Goal: Task Accomplishment & Management: Use online tool/utility

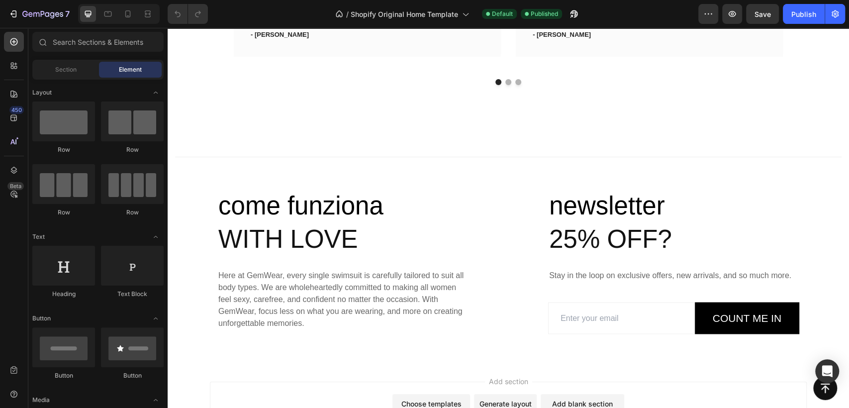
scroll to position [3649, 0]
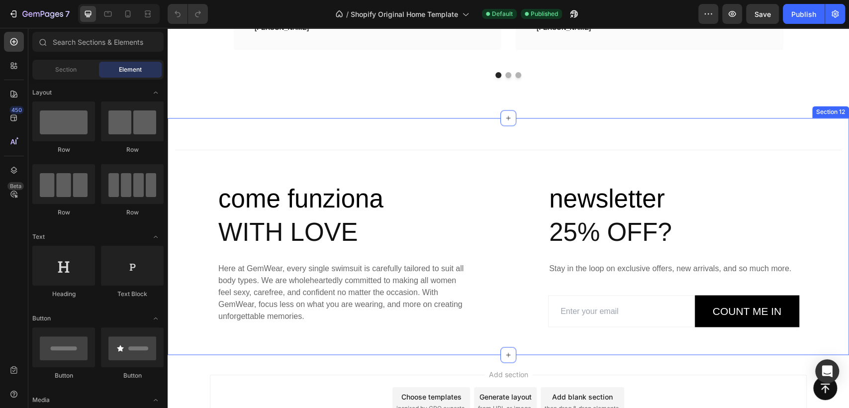
click at [833, 111] on div "Section 12" at bounding box center [831, 111] width 33 height 9
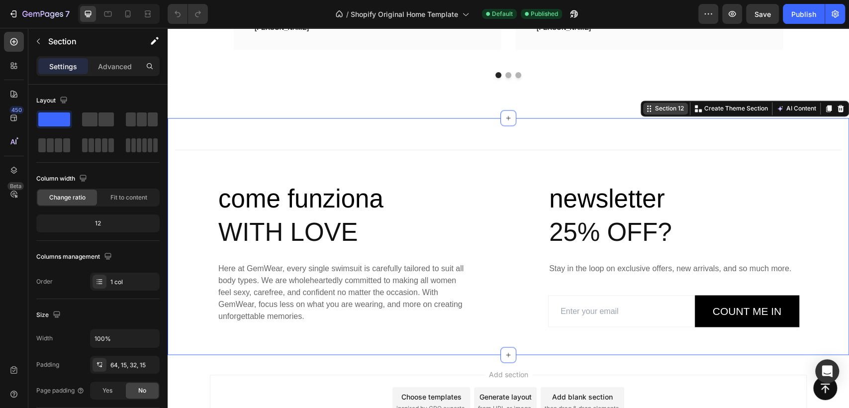
click at [838, 111] on icon at bounding box center [841, 108] width 6 height 7
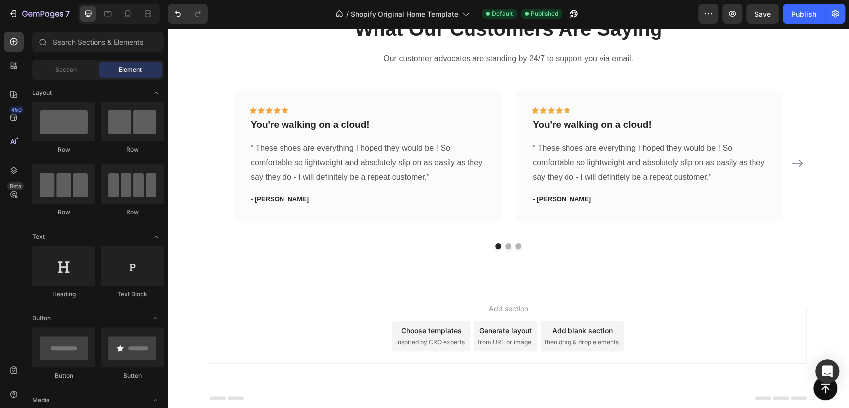
scroll to position [3312, 0]
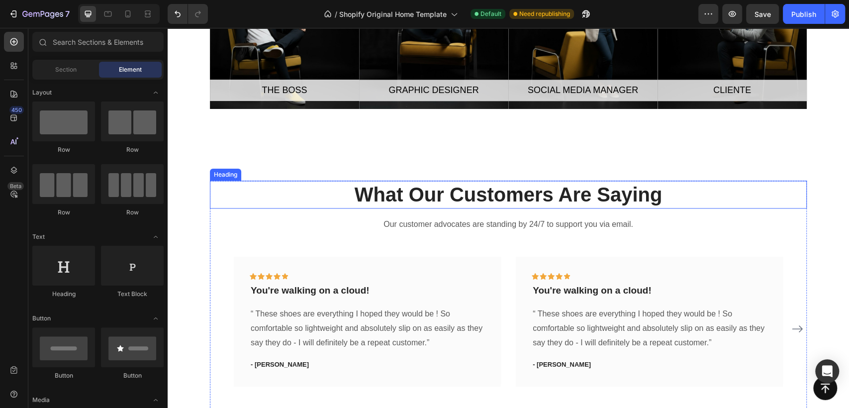
click at [522, 196] on p "What Our Customers Are Saying" at bounding box center [508, 195] width 595 height 26
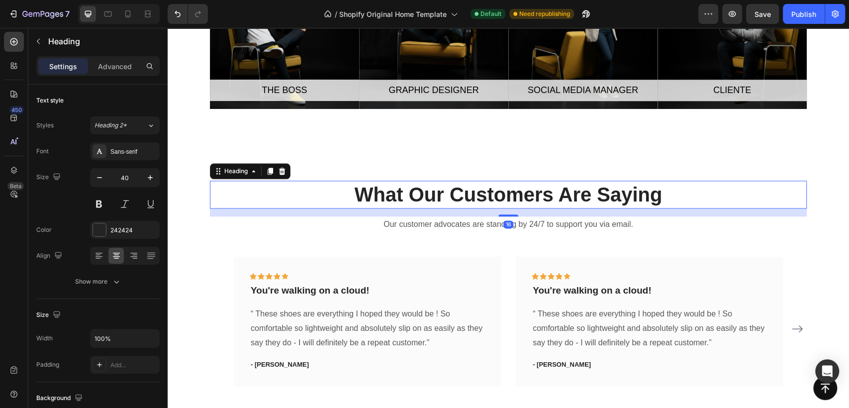
click at [522, 196] on p "What Our Customers Are Saying" at bounding box center [508, 195] width 595 height 26
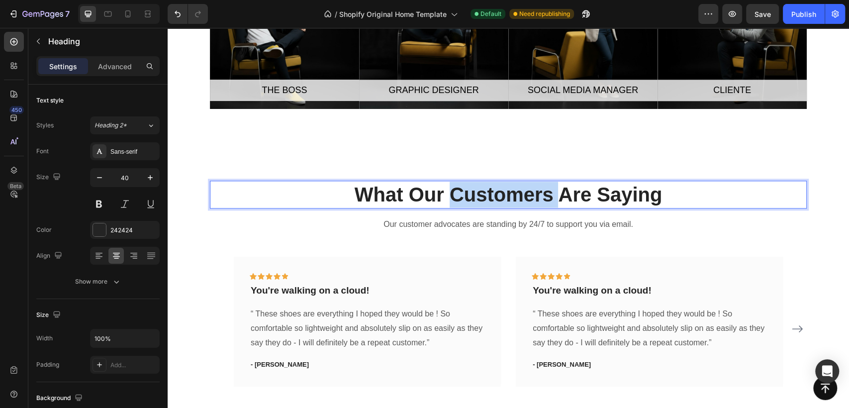
click at [522, 196] on p "What Our Customers Are Saying" at bounding box center [508, 195] width 595 height 26
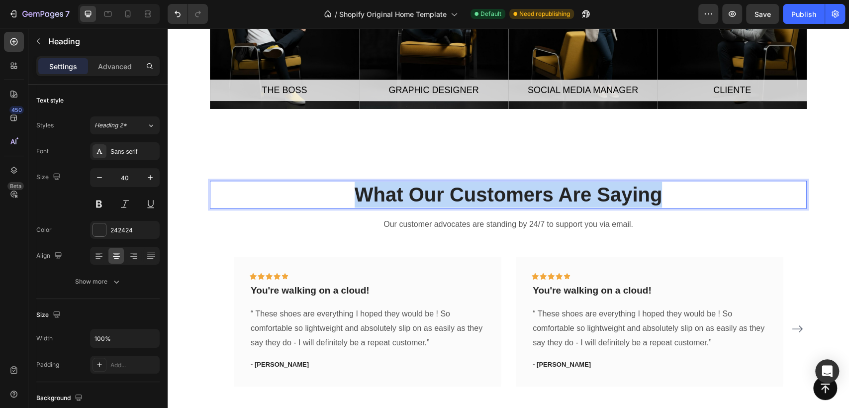
click at [522, 196] on p "What Our Customers Are Saying" at bounding box center [508, 195] width 595 height 26
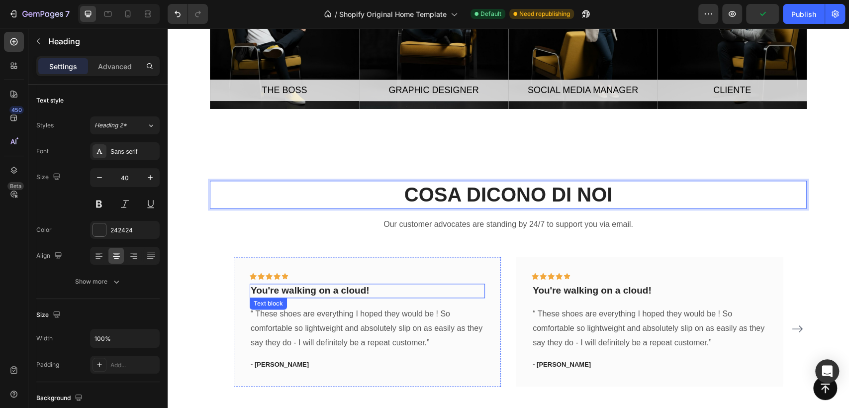
click at [345, 291] on p "You're walking on a cloud!" at bounding box center [367, 291] width 233 height 12
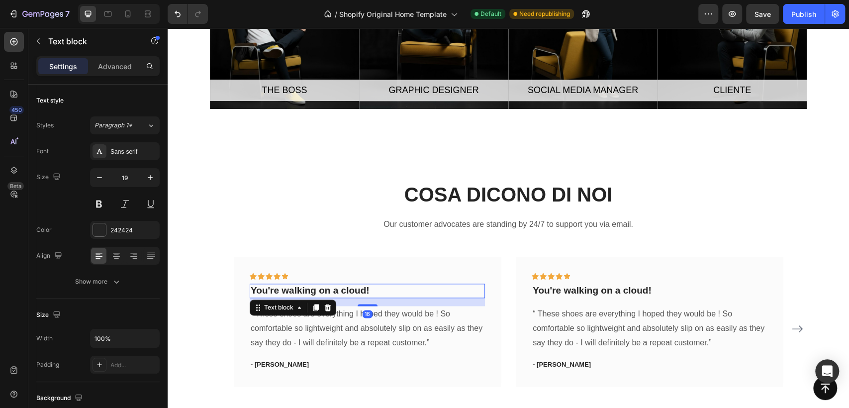
click at [345, 291] on p "You're walking on a cloud!" at bounding box center [367, 291] width 233 height 12
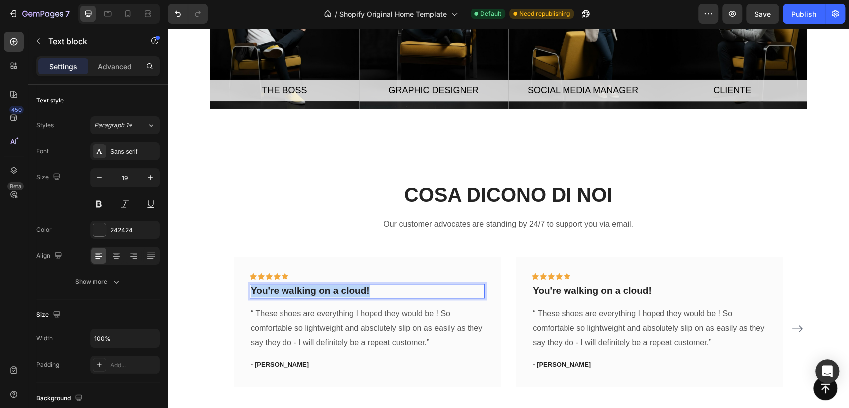
click at [345, 291] on p "You're walking on a cloud!" at bounding box center [367, 291] width 233 height 12
click at [336, 290] on p "SONO STATI INCREIBILI" at bounding box center [367, 291] width 233 height 12
drag, startPoint x: 324, startPoint y: 286, endPoint x: 393, endPoint y: 292, distance: 68.9
click at [393, 292] on p "SONO STATI INCREIBILI" at bounding box center [367, 291] width 233 height 12
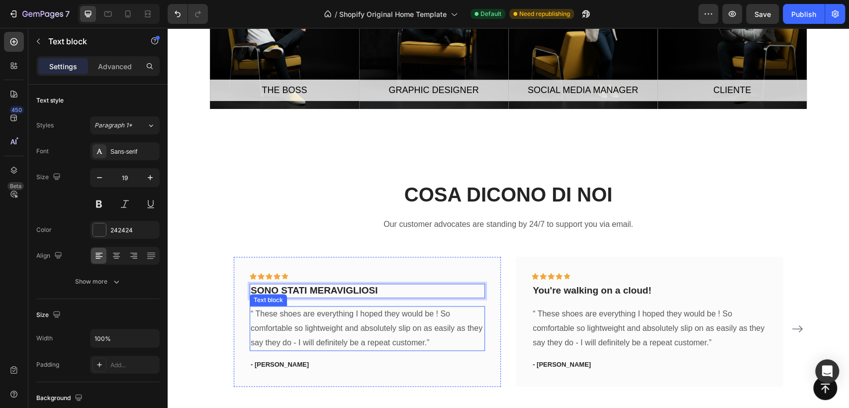
click at [367, 336] on p "“ These shoes are everything I hoped they would be ! So comfortable so lightwei…" at bounding box center [367, 328] width 233 height 43
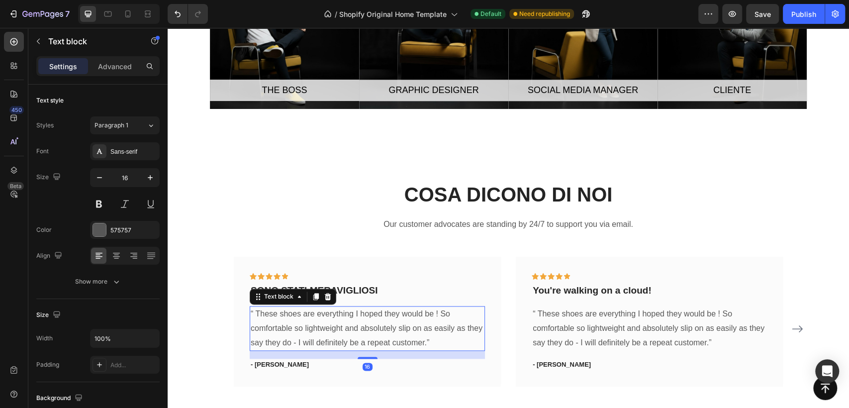
click at [367, 336] on p "“ These shoes are everything I hoped they would be ! So comfortable so lightwei…" at bounding box center [367, 328] width 233 height 43
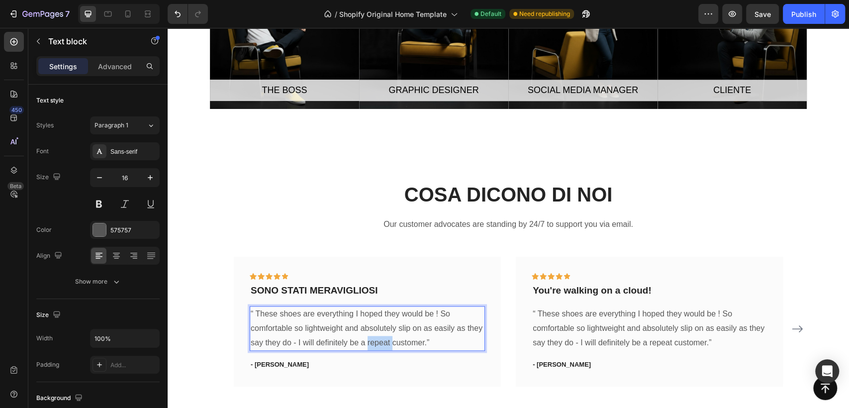
click at [367, 336] on p "“ These shoes are everything I hoped they would be ! So comfortable so lightwei…" at bounding box center [367, 328] width 233 height 43
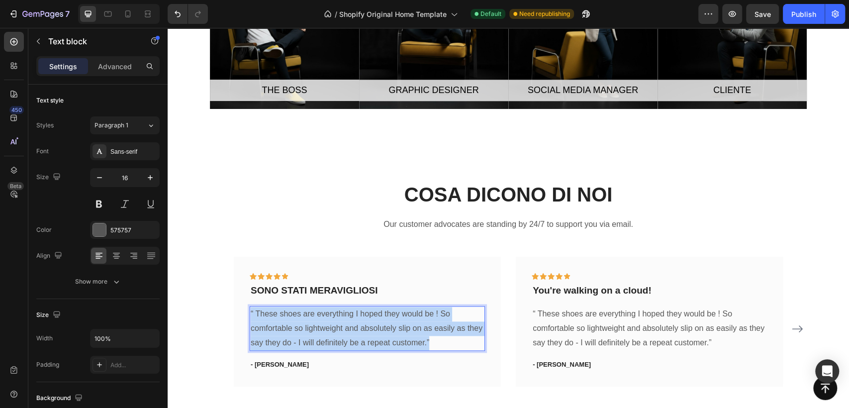
click at [367, 336] on p "“ These shoes are everything I hoped they would be ! So comfortable so lightwei…" at bounding box center [367, 328] width 233 height 43
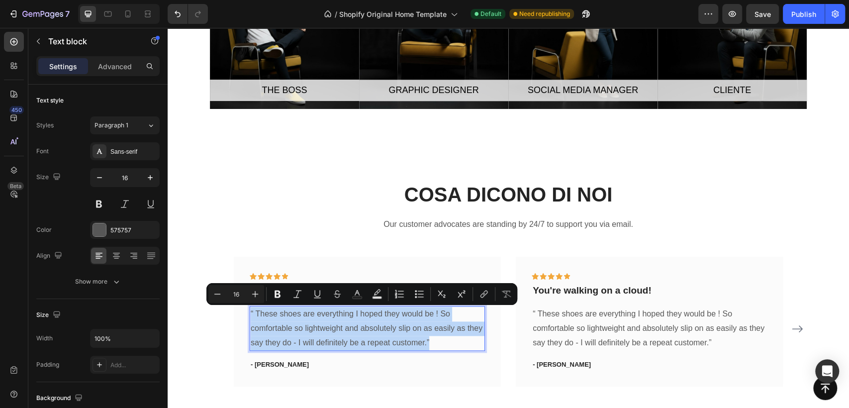
click at [367, 336] on p "“ These shoes are everything I hoped they would be ! So comfortable so lightwei…" at bounding box center [367, 328] width 233 height 43
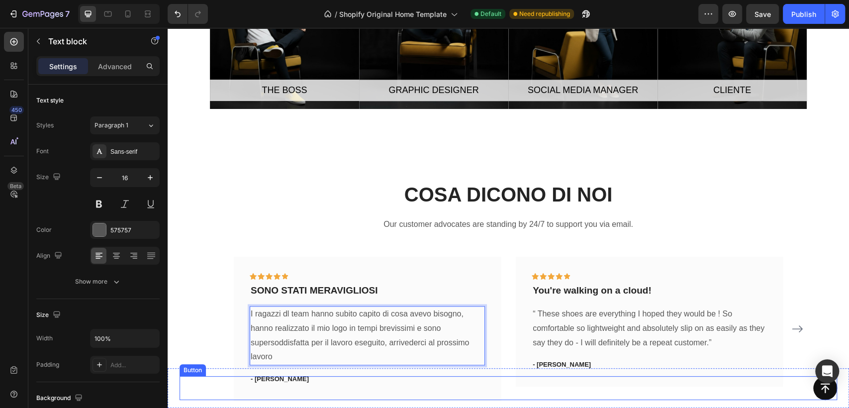
click at [265, 379] on div "Button" at bounding box center [509, 388] width 658 height 24
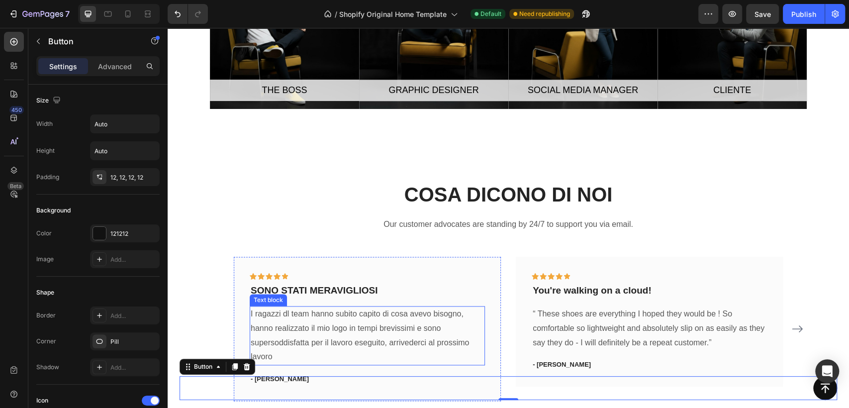
scroll to position [3367, 0]
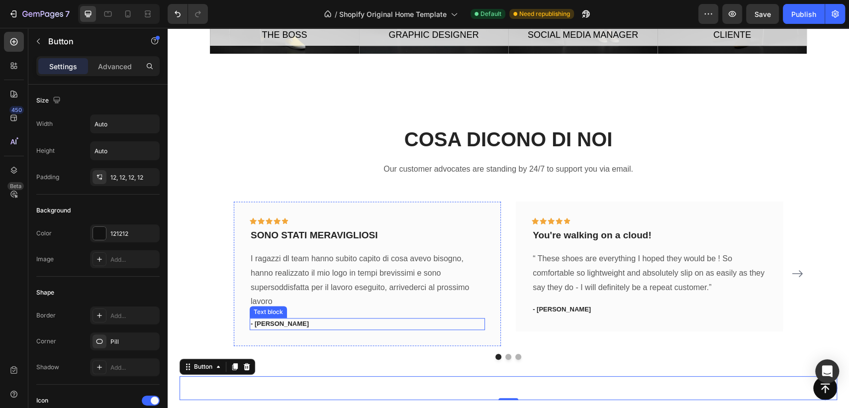
click at [271, 323] on p "- [PERSON_NAME]" at bounding box center [367, 324] width 233 height 10
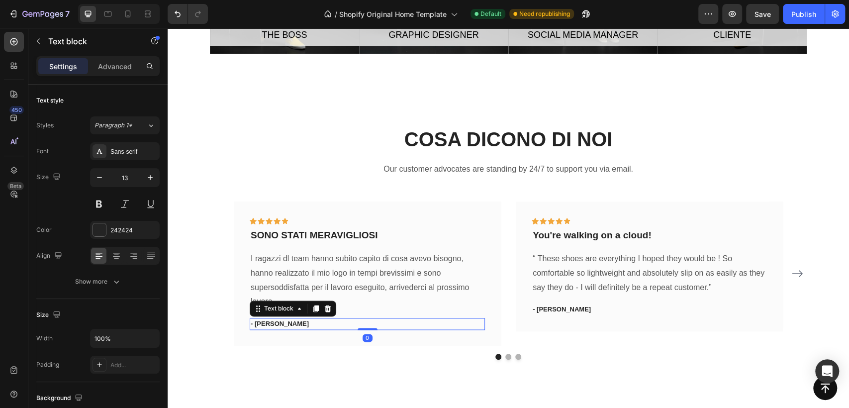
click at [273, 323] on p "- [PERSON_NAME]" at bounding box center [367, 324] width 233 height 10
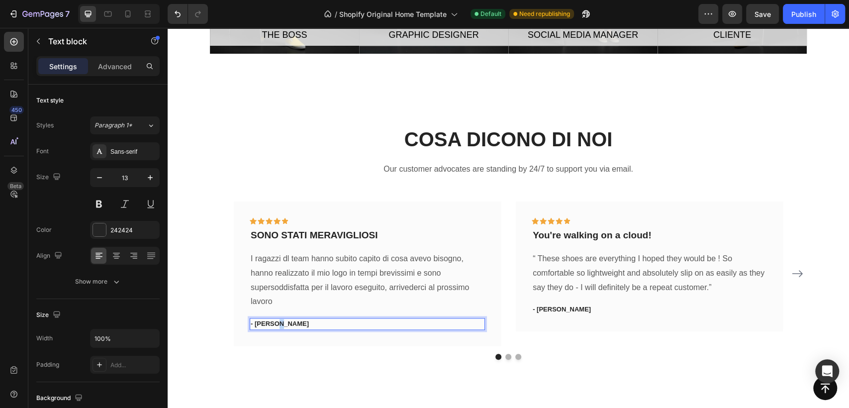
click at [273, 323] on p "- [PERSON_NAME]" at bounding box center [367, 324] width 233 height 10
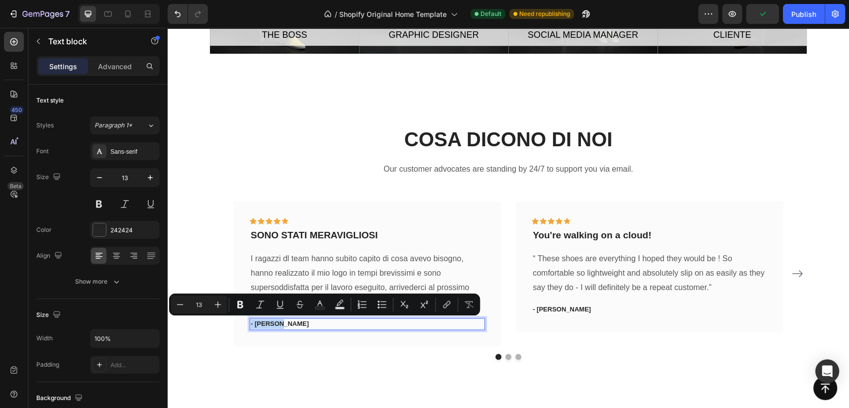
click at [283, 319] on p "- [PERSON_NAME]" at bounding box center [367, 324] width 233 height 10
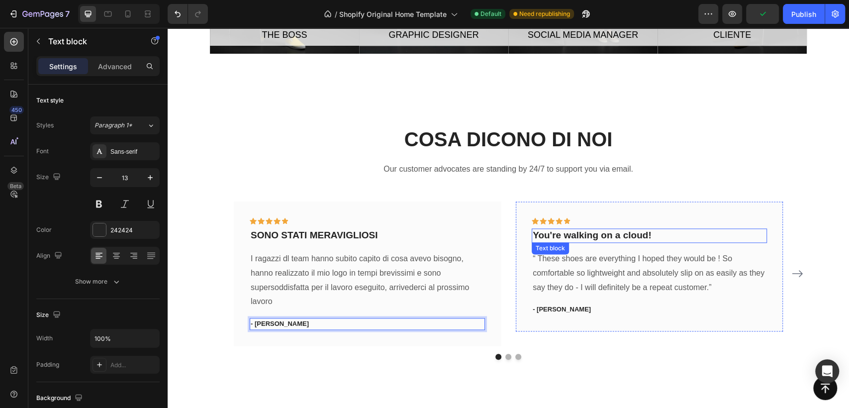
click at [612, 236] on p "You're walking on a cloud!" at bounding box center [649, 235] width 233 height 12
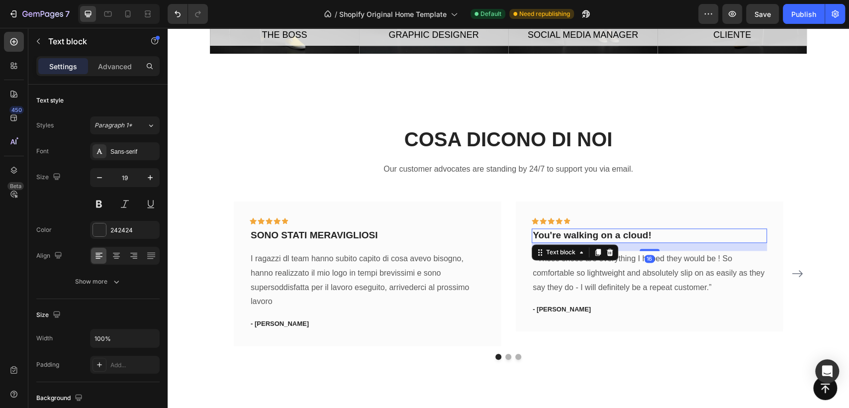
click at [612, 236] on p "You're walking on a cloud!" at bounding box center [649, 235] width 233 height 12
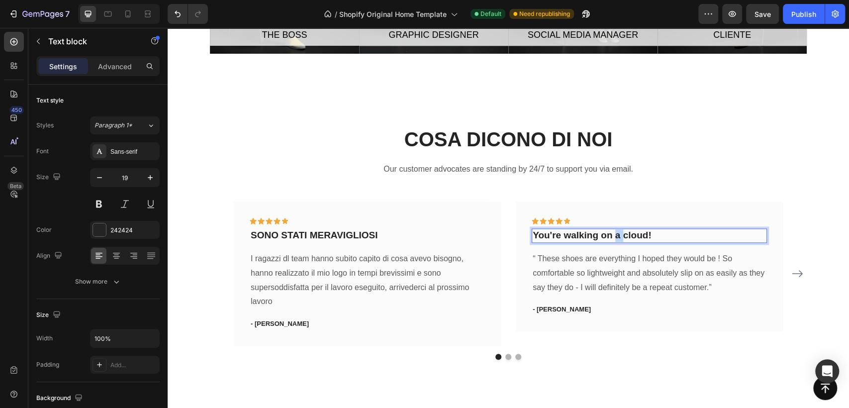
click at [612, 236] on p "You're walking on a cloud!" at bounding box center [649, 235] width 233 height 12
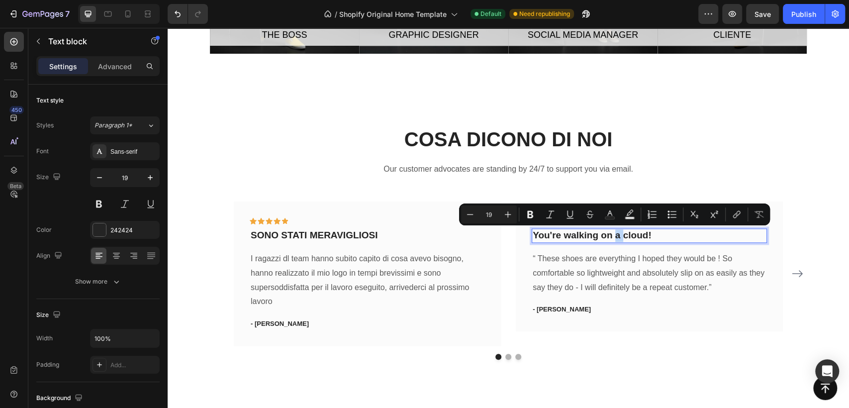
click at [612, 236] on p "You're walking on a cloud!" at bounding box center [649, 235] width 233 height 12
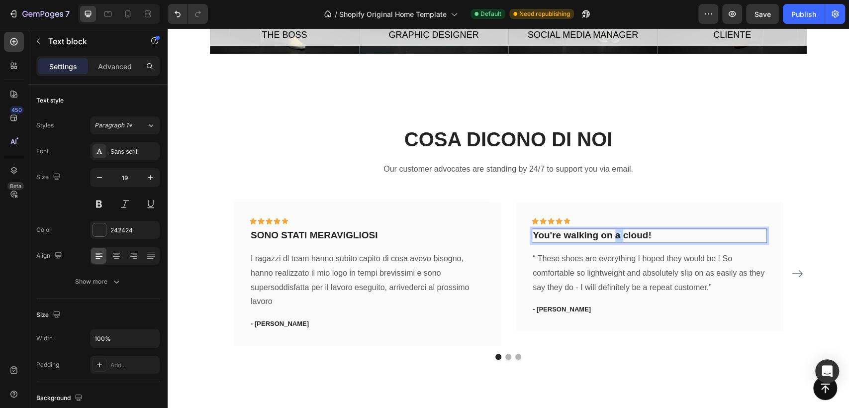
click at [612, 236] on p "You're walking on a cloud!" at bounding box center [649, 235] width 233 height 12
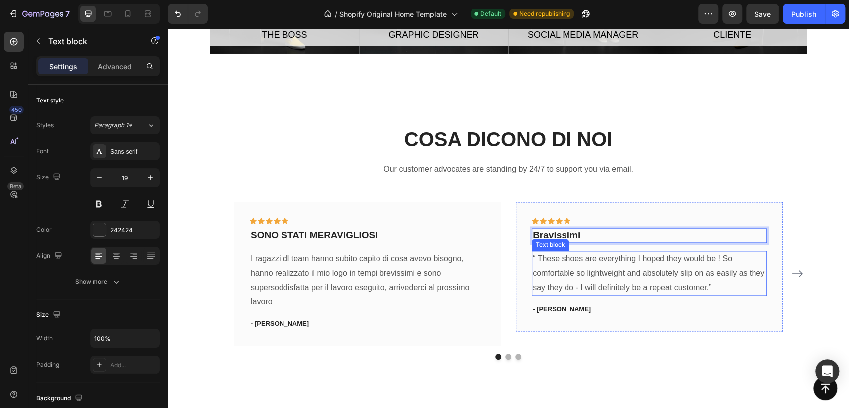
click at [618, 276] on p "“ These shoes are everything I hoped they would be ! So comfortable so lightwei…" at bounding box center [649, 273] width 233 height 43
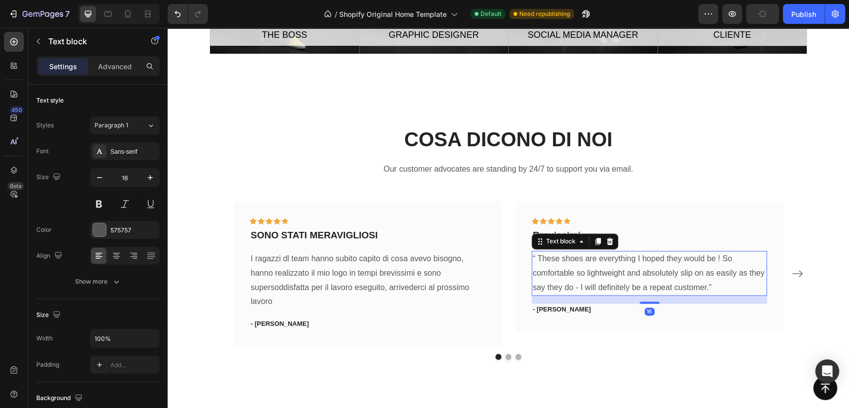
click at [618, 276] on p "“ These shoes are everything I hoped they would be ! So comfortable so lightwei…" at bounding box center [649, 273] width 233 height 43
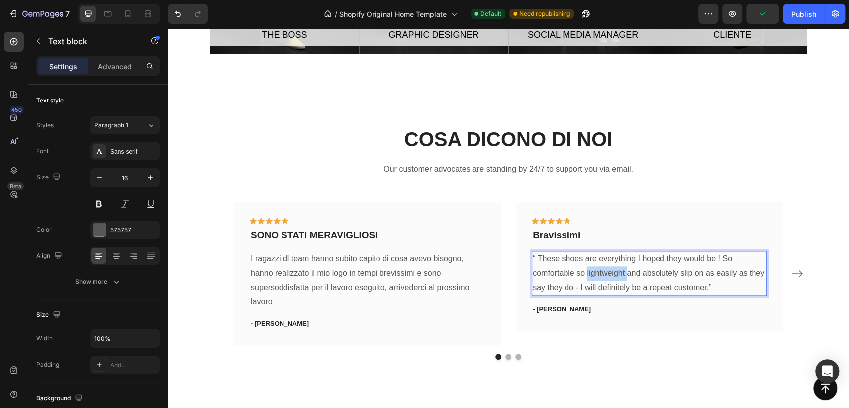
click at [618, 276] on p "“ These shoes are everything I hoped they would be ! So comfortable so lightwei…" at bounding box center [649, 273] width 233 height 43
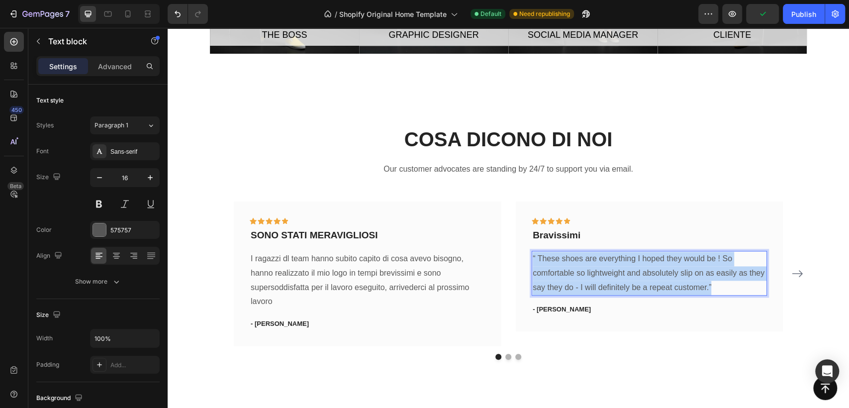
click at [618, 276] on p "“ These shoes are everything I hoped they would be ! So comfortable so lightwei…" at bounding box center [649, 273] width 233 height 43
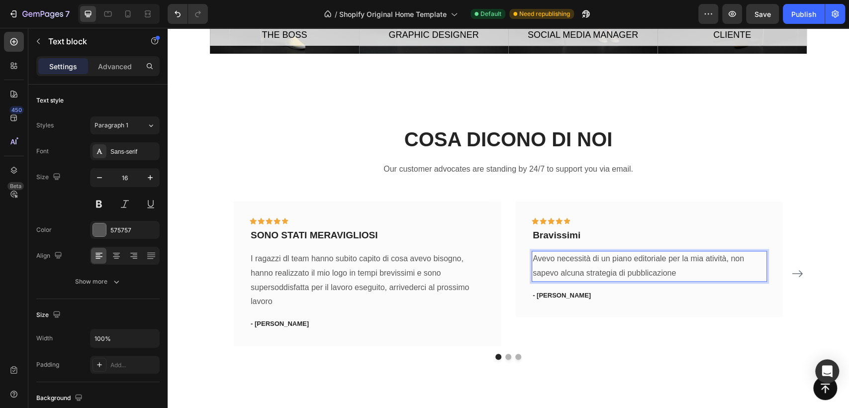
click at [707, 257] on p "Avevo necessità di un piano editoriale per la mia atività, non sapevo alcuna st…" at bounding box center [649, 266] width 233 height 29
click at [702, 273] on p "Avevo necessità di un piano editoriale per la mia attività, non sapevo alcuna s…" at bounding box center [649, 266] width 233 height 29
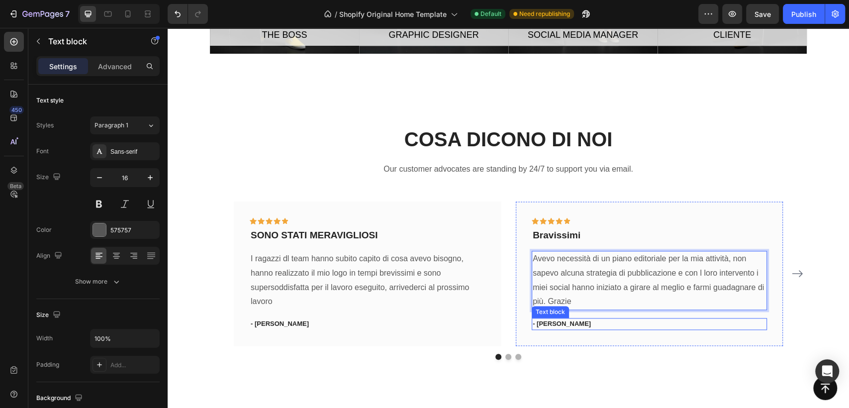
click at [541, 323] on p "- [PERSON_NAME]" at bounding box center [649, 324] width 233 height 10
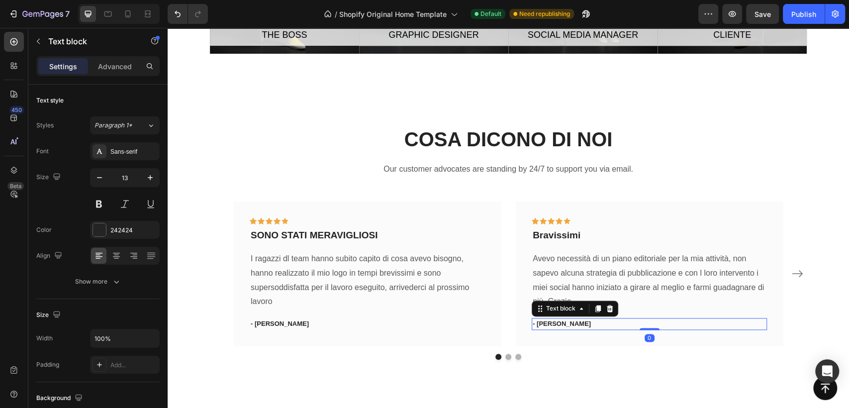
click at [563, 326] on p "- [PERSON_NAME]" at bounding box center [649, 324] width 233 height 10
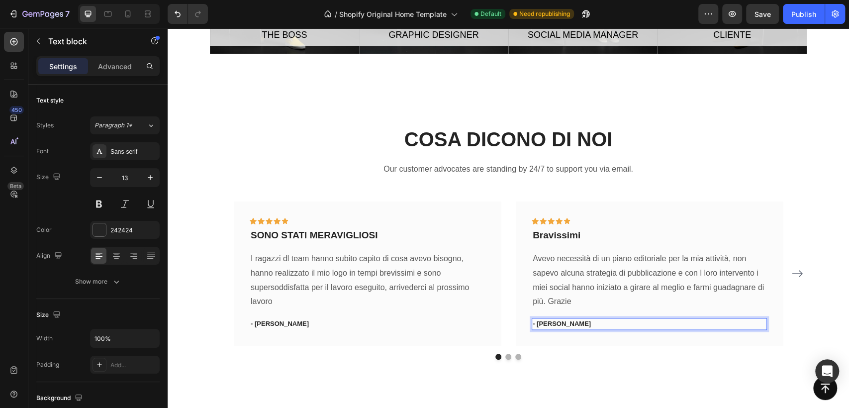
click at [552, 323] on p "- [PERSON_NAME]" at bounding box center [649, 324] width 233 height 10
click at [551, 325] on p "- [PERSON_NAME]" at bounding box center [649, 324] width 233 height 10
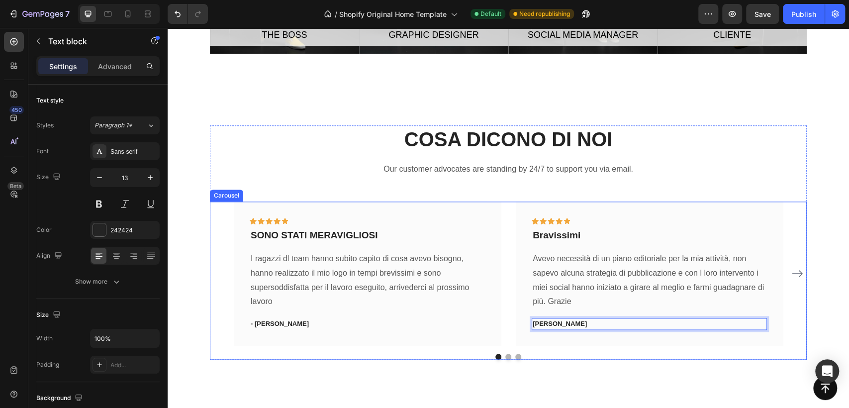
click at [797, 273] on icon "Carousel Next Arrow" at bounding box center [798, 274] width 12 height 12
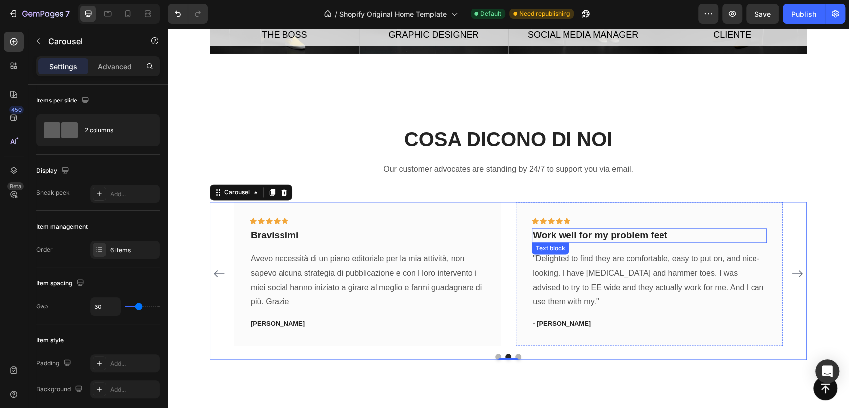
click at [606, 232] on p "Work well for my problem feet" at bounding box center [649, 235] width 233 height 12
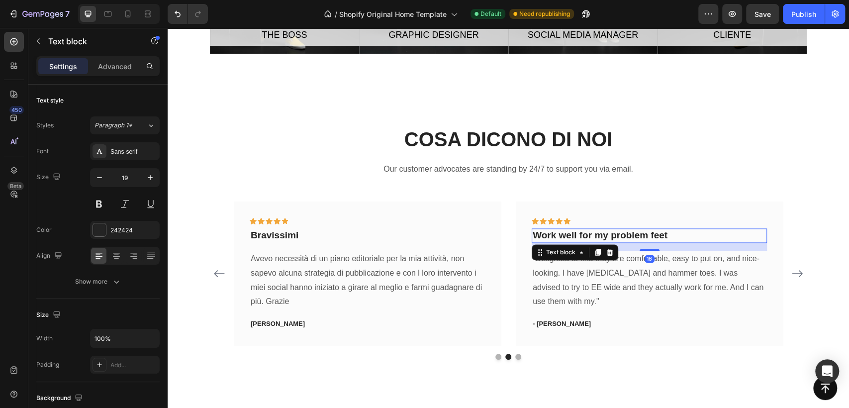
click at [606, 232] on p "Work well for my problem feet" at bounding box center [649, 235] width 233 height 12
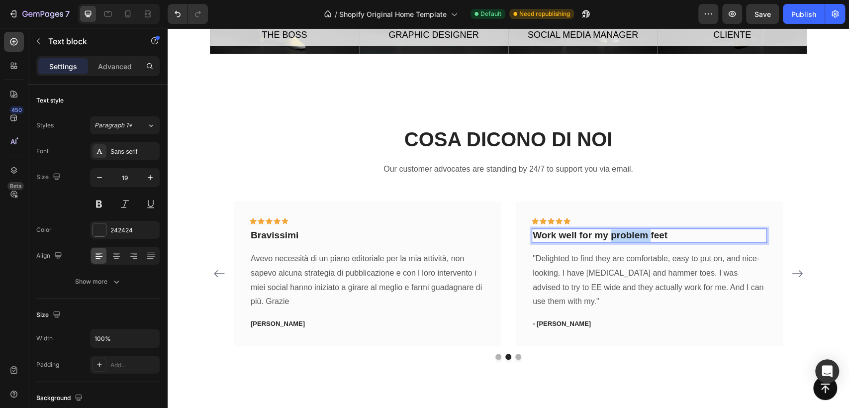
click at [606, 232] on p "Work well for my problem feet" at bounding box center [649, 235] width 233 height 12
click at [535, 235] on p "IL mio nuovo logo" at bounding box center [649, 235] width 233 height 12
click at [548, 279] on p ""Delighted to find they are comfortable, easy to put on, and nice-looking. I ha…" at bounding box center [649, 280] width 233 height 57
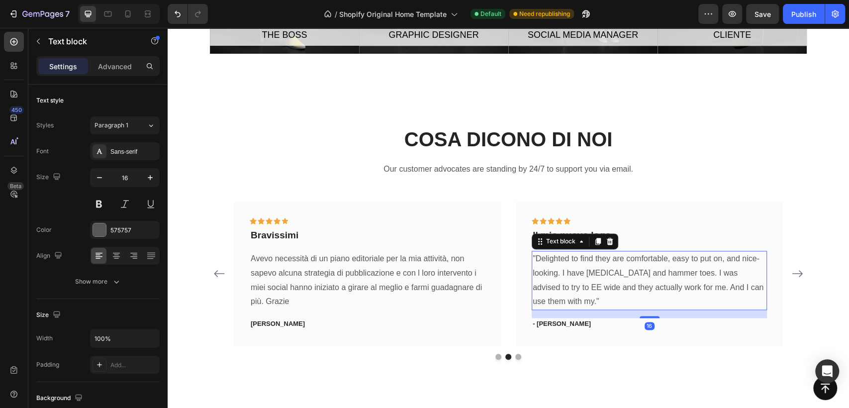
click at [548, 279] on p ""Delighted to find they are comfortable, easy to put on, and nice-looking. I ha…" at bounding box center [649, 280] width 233 height 57
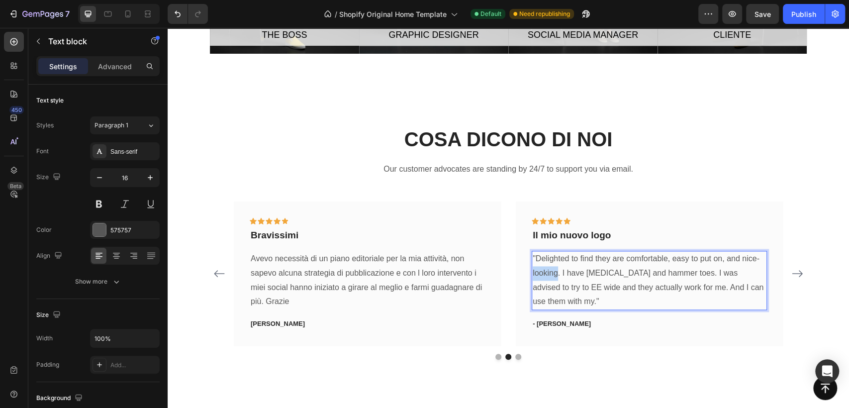
click at [548, 279] on p ""Delighted to find they are comfortable, easy to put on, and nice-looking. I ha…" at bounding box center [649, 280] width 233 height 57
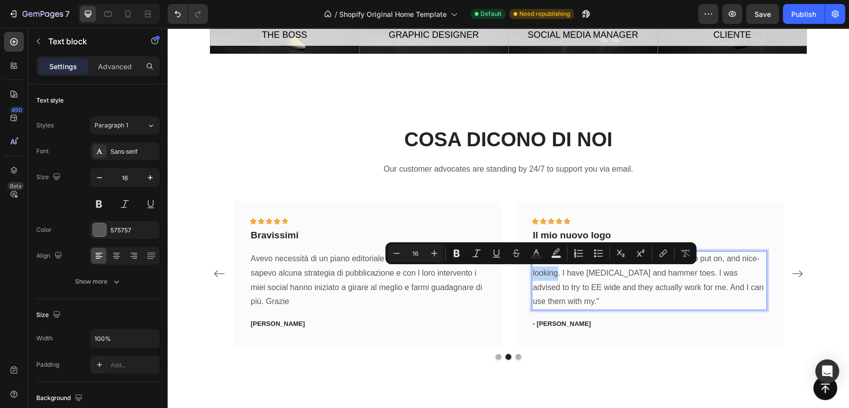
click at [548, 279] on p ""Delighted to find they are comfortable, easy to put on, and nice-looking. I ha…" at bounding box center [649, 280] width 233 height 57
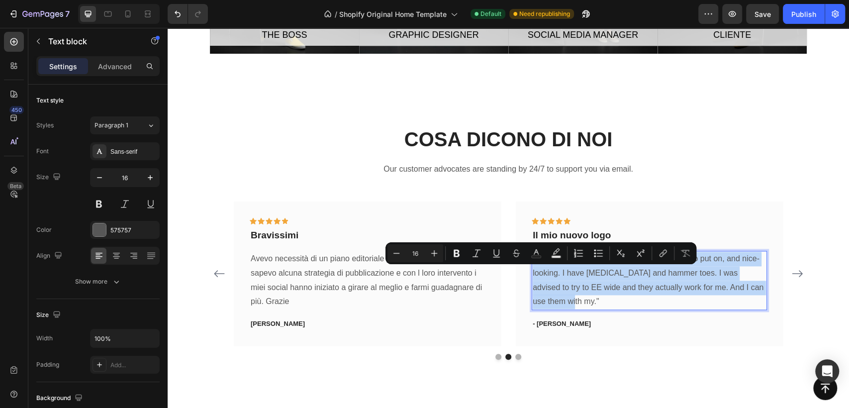
click at [548, 279] on p ""Delighted to find they are comfortable, easy to put on, and nice-looking. I ha…" at bounding box center [649, 280] width 233 height 57
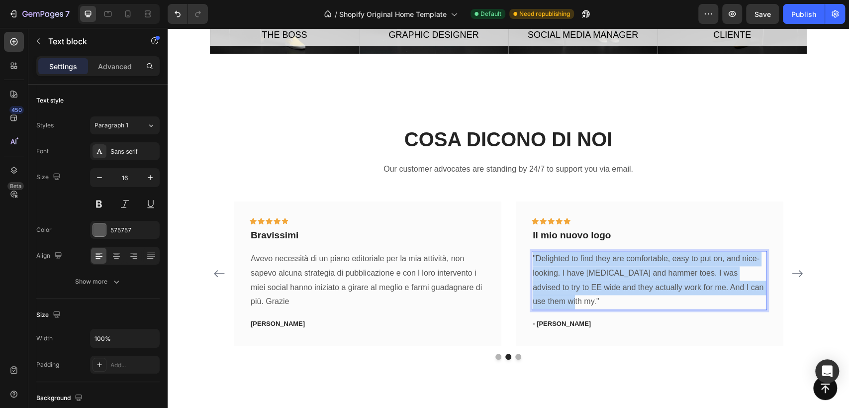
click at [548, 279] on p ""Delighted to find they are comfortable, easy to put on, and nice-looking. I ha…" at bounding box center [649, 280] width 233 height 57
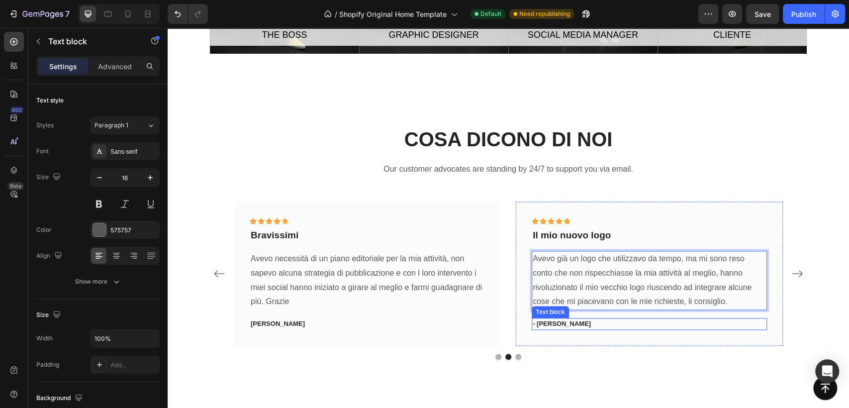
click at [547, 322] on p "- [PERSON_NAME]" at bounding box center [649, 324] width 233 height 10
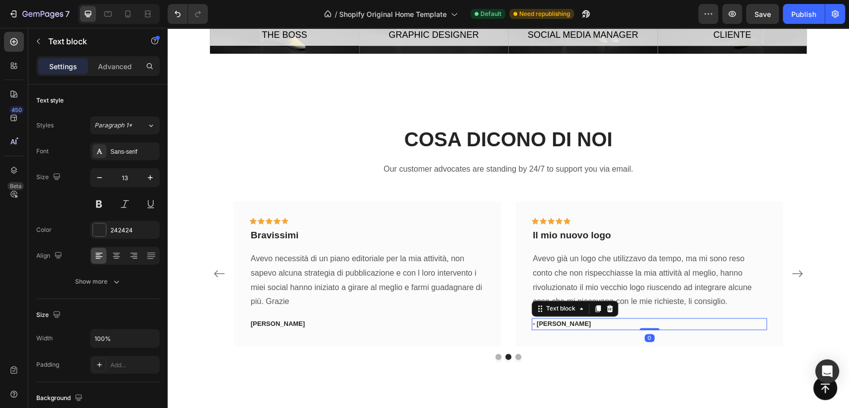
click at [547, 322] on p "- [PERSON_NAME]" at bounding box center [649, 324] width 233 height 10
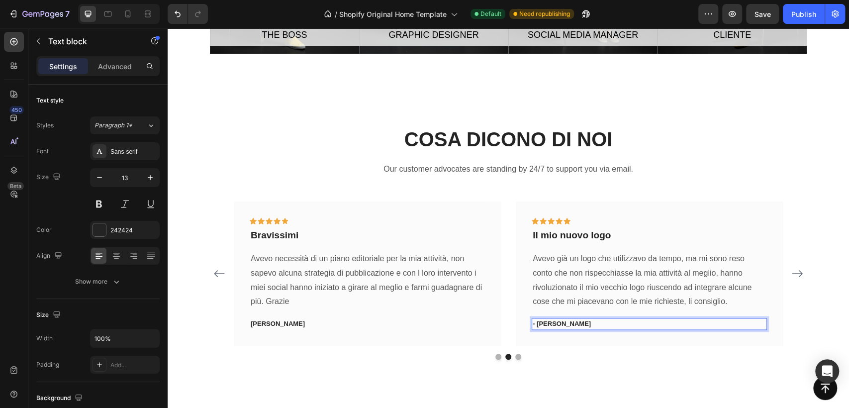
click at [547, 322] on p "- [PERSON_NAME]" at bounding box center [649, 324] width 233 height 10
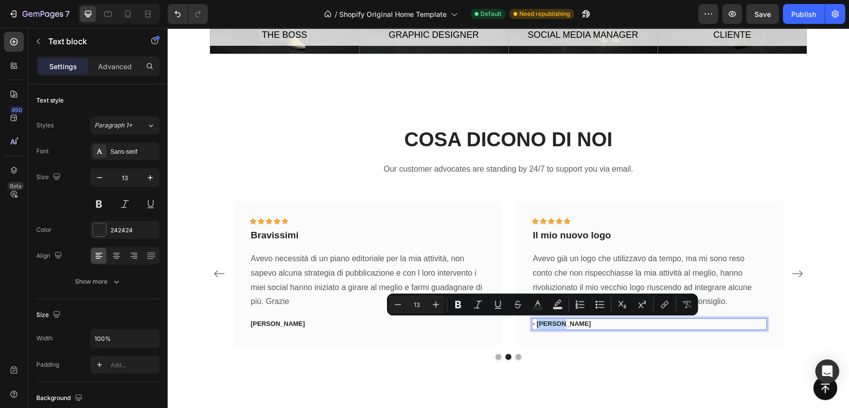
click at [547, 322] on p "- [PERSON_NAME]" at bounding box center [649, 324] width 233 height 10
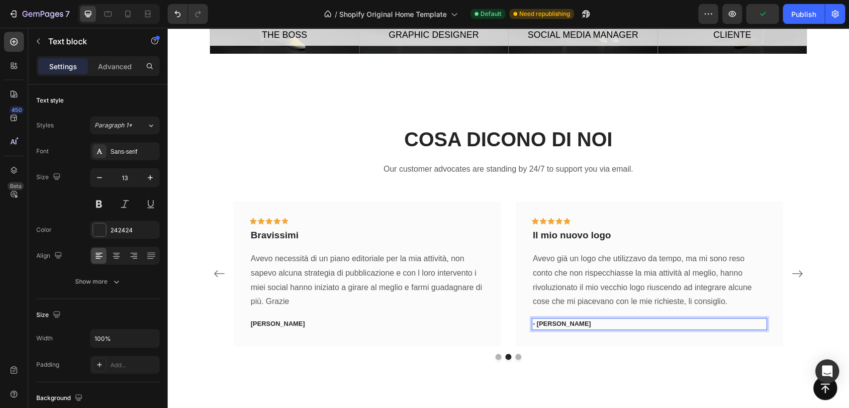
click at [533, 324] on p "- [PERSON_NAME]" at bounding box center [649, 324] width 233 height 10
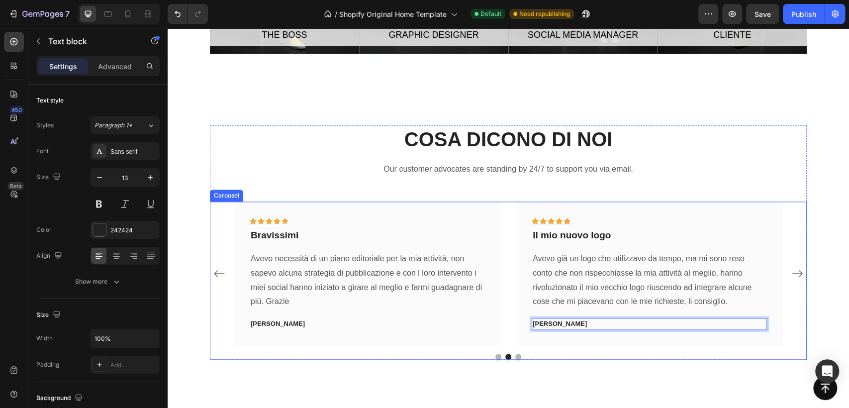
click at [496, 356] on button "Dot" at bounding box center [499, 357] width 6 height 6
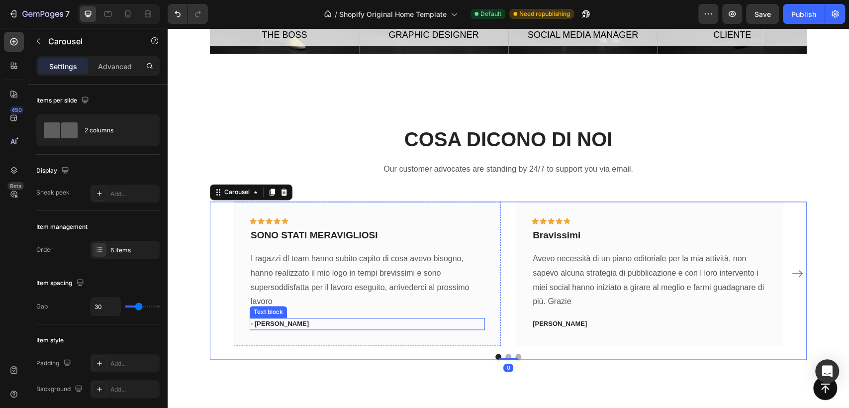
click at [256, 320] on p "- [PERSON_NAME]" at bounding box center [367, 324] width 233 height 10
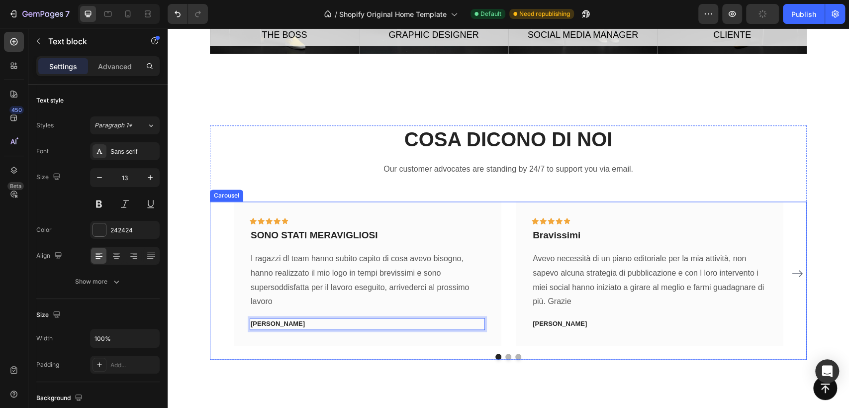
click at [506, 357] on button "Dot" at bounding box center [509, 357] width 6 height 6
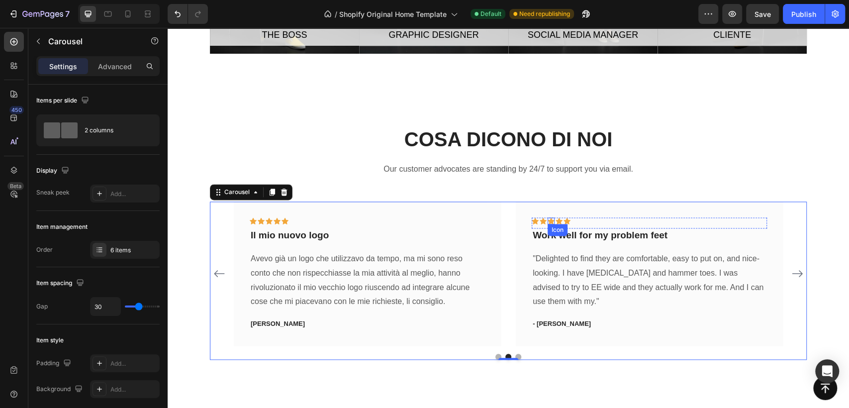
click at [550, 220] on icon at bounding box center [551, 221] width 7 height 6
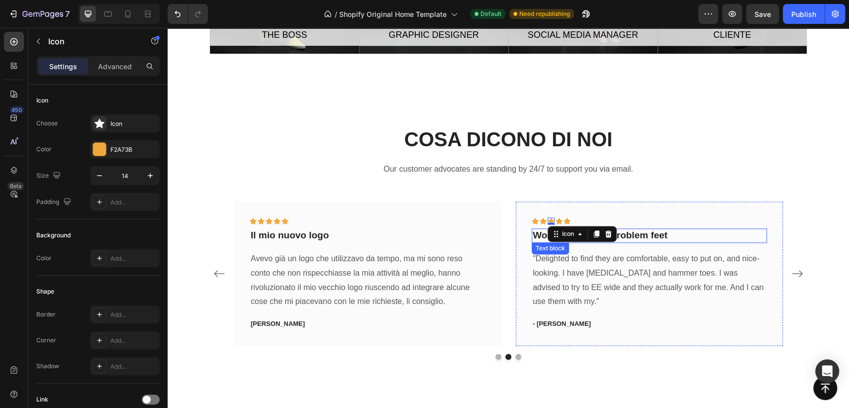
click at [534, 233] on p "Work well for my problem feet" at bounding box center [649, 235] width 233 height 12
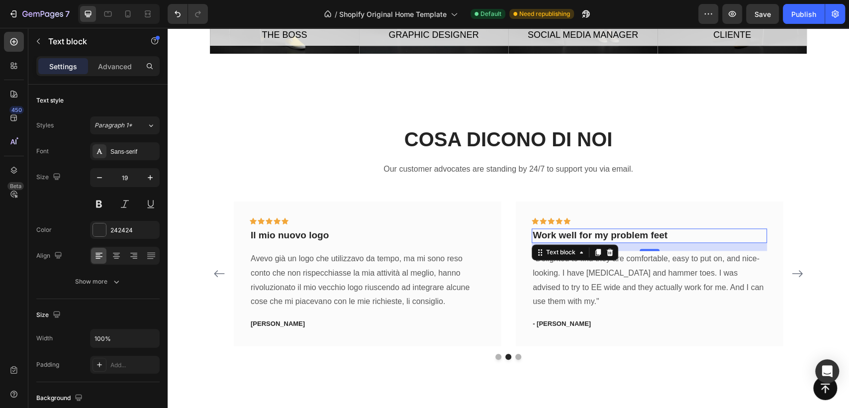
click at [597, 238] on p "Work well for my problem feet" at bounding box center [649, 235] width 233 height 12
click at [597, 235] on p "Work well for my problem feet" at bounding box center [649, 235] width 233 height 12
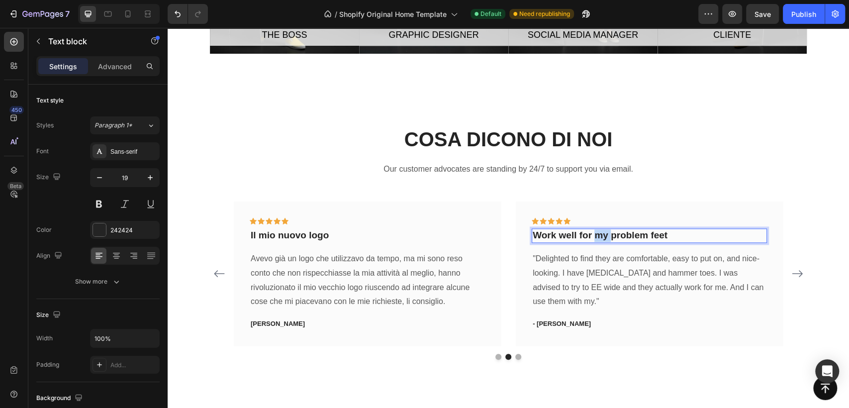
click at [597, 235] on p "Work well for my problem feet" at bounding box center [649, 235] width 233 height 12
click at [590, 257] on p ""Delighted to find they are comfortable, easy to put on, and nice-looking. I ha…" at bounding box center [649, 280] width 233 height 57
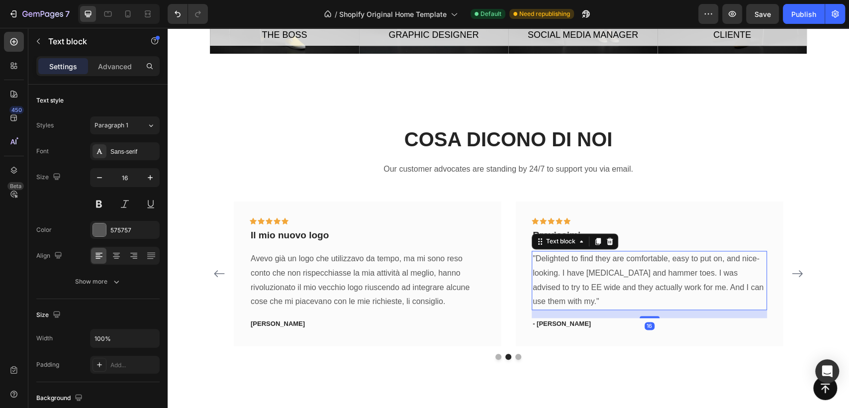
click at [581, 279] on p ""Delighted to find they are comfortable, easy to put on, and nice-looking. I ha…" at bounding box center [649, 280] width 233 height 57
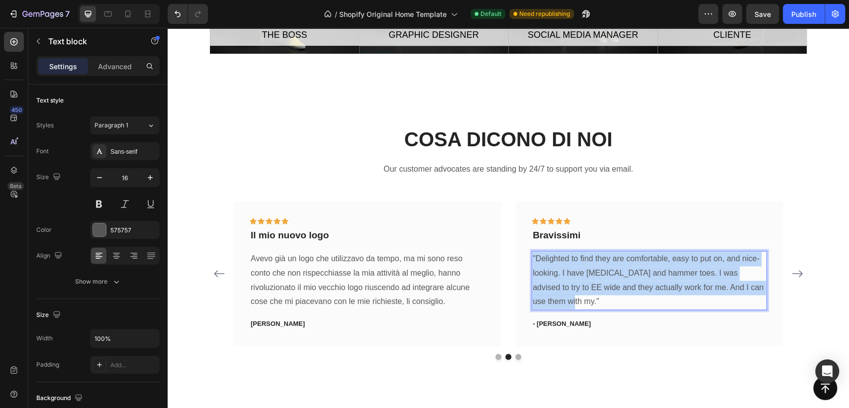
click at [581, 279] on p ""Delighted to find they are comfortable, easy to put on, and nice-looking. I ha…" at bounding box center [649, 280] width 233 height 57
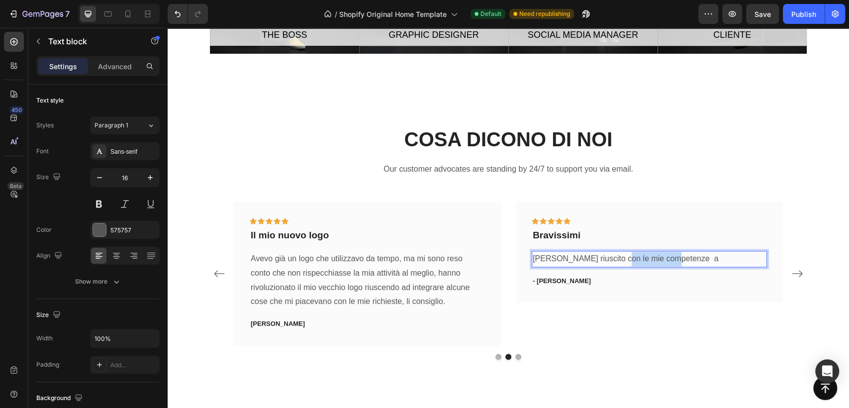
drag, startPoint x: 611, startPoint y: 260, endPoint x: 713, endPoint y: 267, distance: 102.7
click at [714, 267] on div "[PERSON_NAME] riuscito con le mie competenze a" at bounding box center [649, 259] width 235 height 16
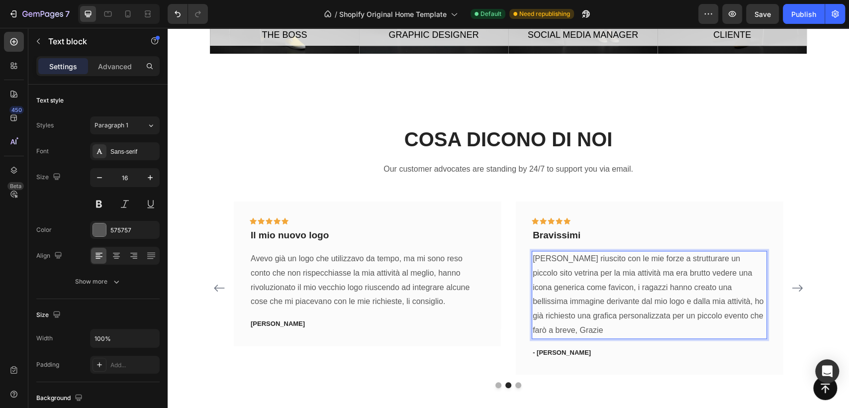
click at [721, 318] on p "[PERSON_NAME] riuscito con le mie forze a strutturare un piccolo sito vetrina p…" at bounding box center [649, 295] width 233 height 86
click at [544, 348] on p "- [PERSON_NAME]" at bounding box center [649, 353] width 233 height 10
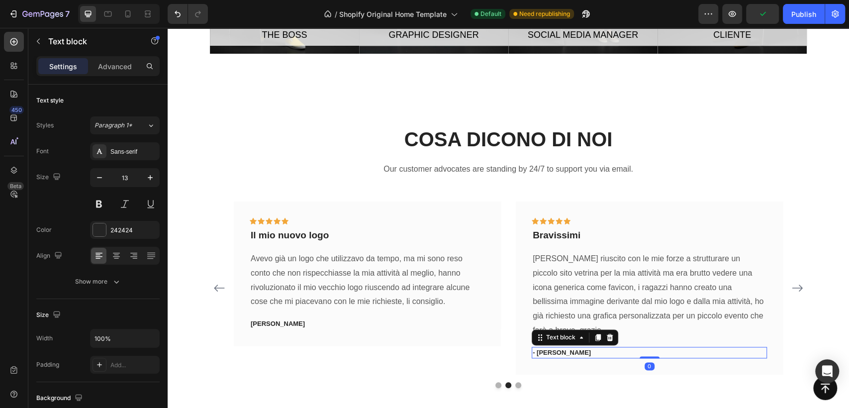
click at [551, 348] on p "- [PERSON_NAME]" at bounding box center [649, 353] width 233 height 10
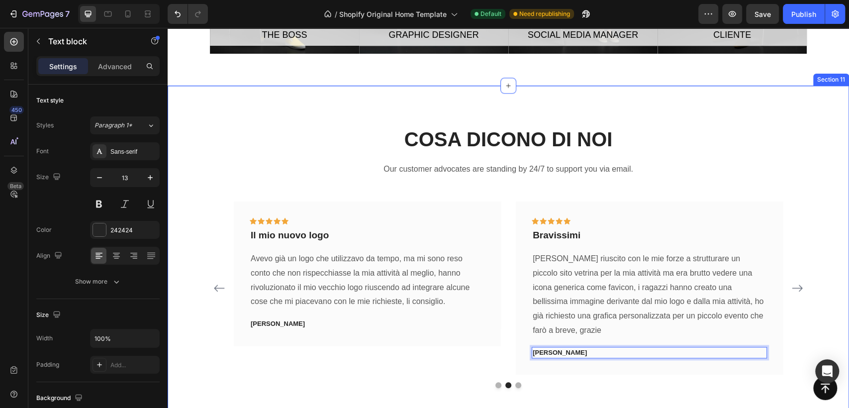
click at [792, 282] on icon "Carousel Next Arrow" at bounding box center [798, 288] width 12 height 12
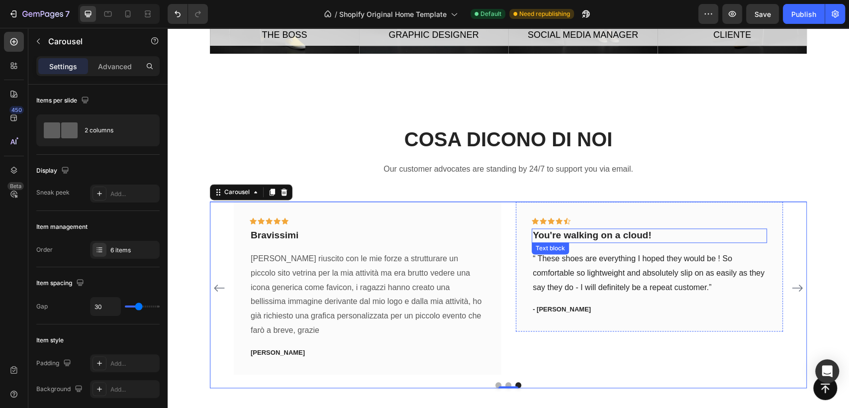
click at [615, 237] on p "You're walking on a cloud!" at bounding box center [649, 235] width 233 height 12
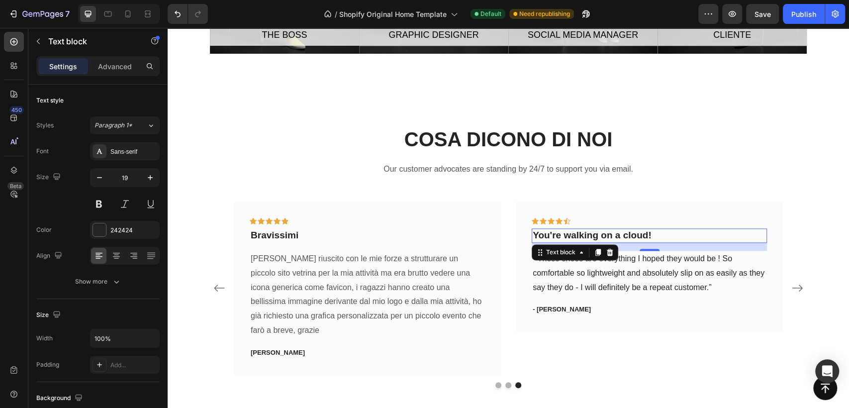
click at [650, 235] on p "You're walking on a cloud!" at bounding box center [649, 235] width 233 height 12
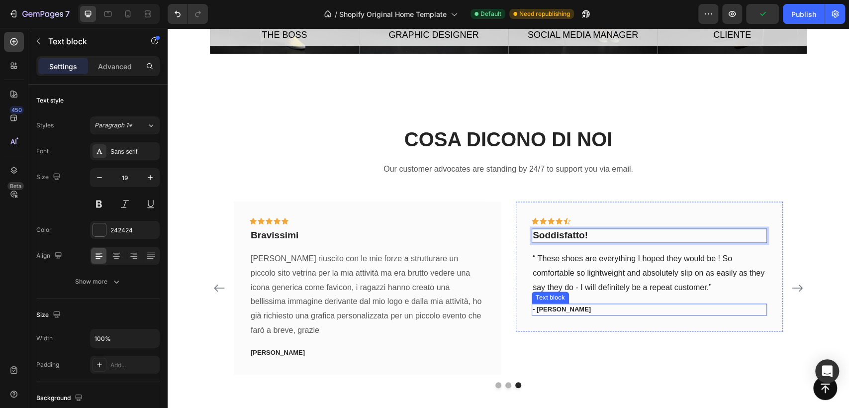
click at [590, 303] on div "Icon Icon Icon Icon Icon Row Soddisfatto! Text block 16 “ These shoes are every…" at bounding box center [649, 266] width 235 height 98
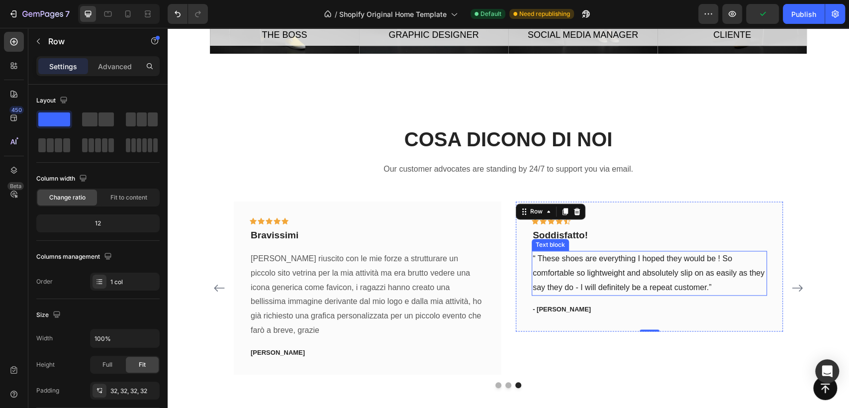
click at [606, 280] on p "“ These shoes are everything I hoped they would be ! So comfortable so lightwei…" at bounding box center [649, 273] width 233 height 43
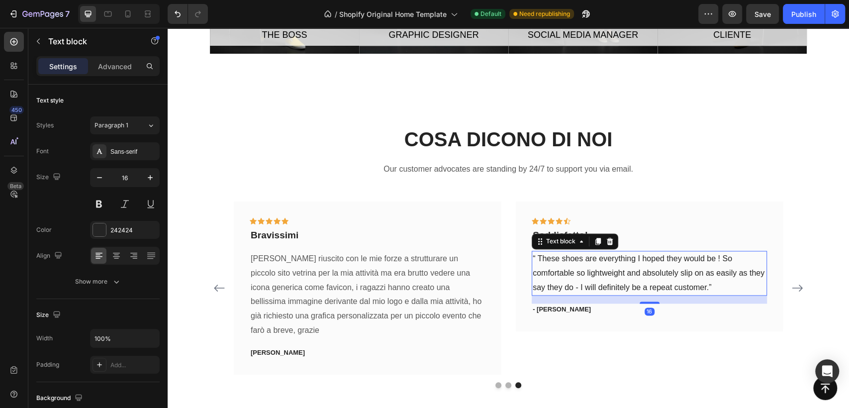
click at [606, 280] on p "“ These shoes are everything I hoped they would be ! So comfortable so lightwei…" at bounding box center [649, 273] width 233 height 43
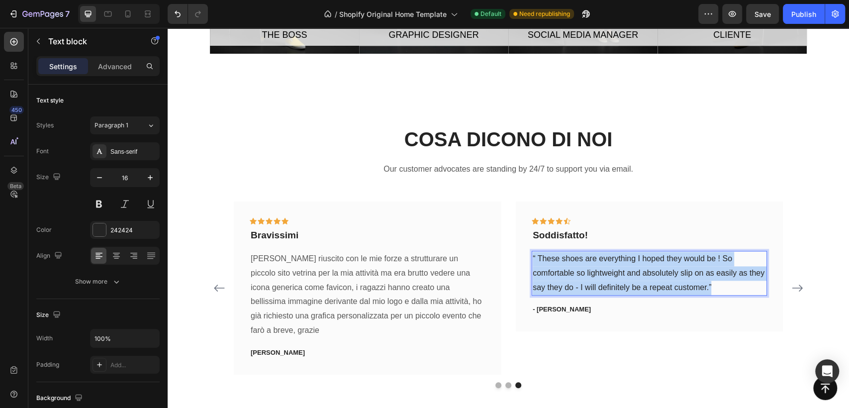
click at [606, 280] on p "“ These shoes are everything I hoped they would be ! So comfortable so lightwei…" at bounding box center [649, 273] width 233 height 43
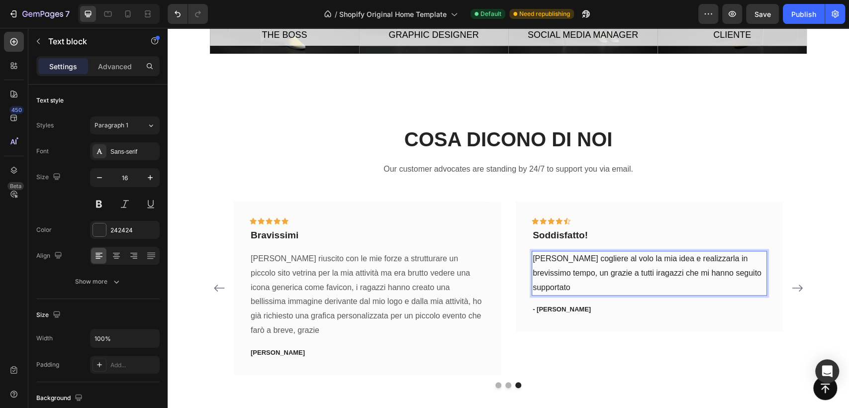
click at [659, 271] on p "[PERSON_NAME] cogliere al volo la mia idea e realizzarla in brevissimo tempo, u…" at bounding box center [649, 273] width 233 height 43
click at [556, 222] on icon at bounding box center [559, 221] width 7 height 6
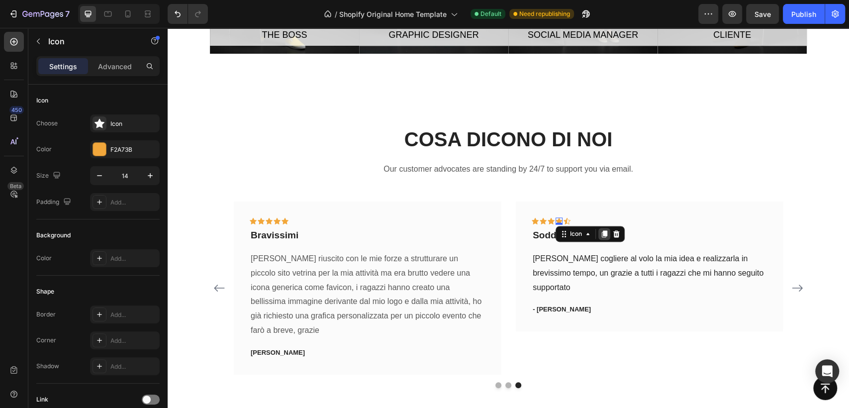
click at [601, 235] on icon at bounding box center [605, 234] width 8 height 8
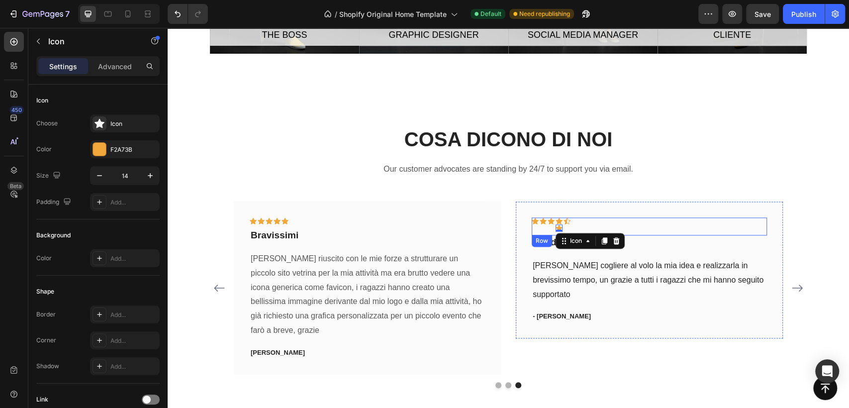
drag, startPoint x: 555, startPoint y: 228, endPoint x: 569, endPoint y: 221, distance: 15.8
click at [569, 221] on div "Icon Icon Icon Icon Icon 0 Icon Row" at bounding box center [649, 226] width 235 height 18
drag, startPoint x: 553, startPoint y: 228, endPoint x: 559, endPoint y: 221, distance: 9.1
click at [559, 221] on div "Icon Icon Icon Icon Icon 0 Icon Row" at bounding box center [649, 226] width 235 height 18
click at [564, 221] on icon at bounding box center [567, 220] width 7 height 7
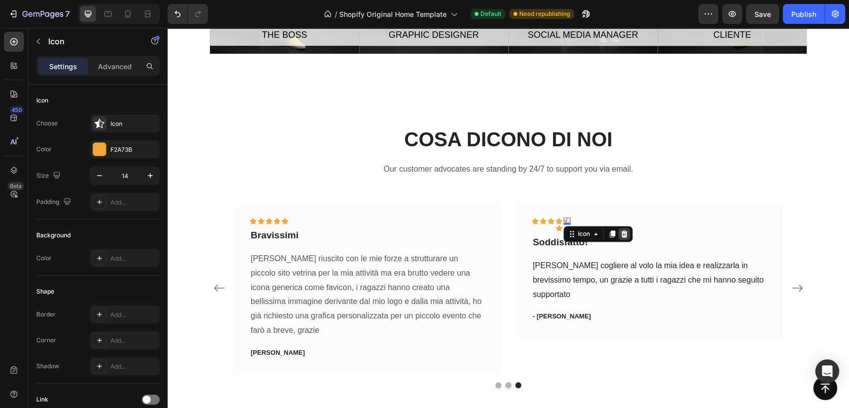
click at [622, 236] on icon at bounding box center [625, 233] width 6 height 7
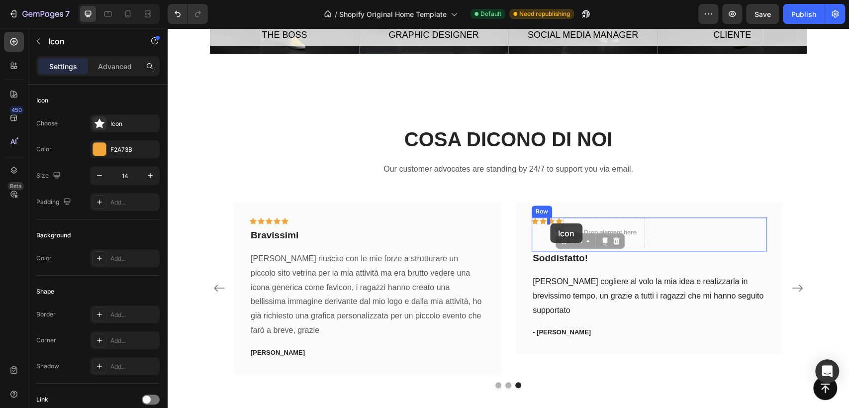
drag, startPoint x: 556, startPoint y: 230, endPoint x: 550, endPoint y: 223, distance: 9.2
click at [692, 229] on div "Icon Icon Icon Icon 0 Icon Drop element here Row" at bounding box center [649, 234] width 235 height 34
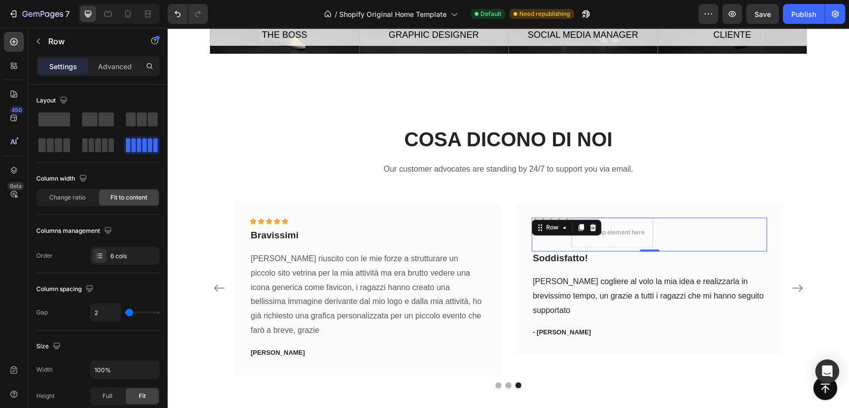
click at [556, 245] on div "Icon" at bounding box center [559, 232] width 7 height 30
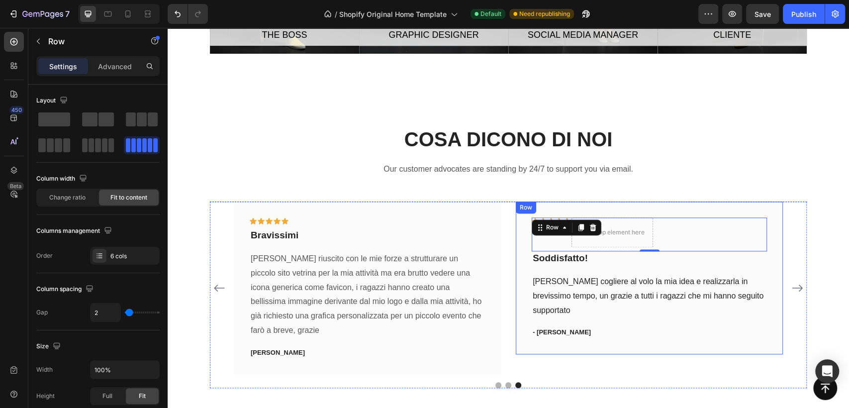
click at [692, 171] on p "Our customer advocates are standing by 24/7 to support you via email." at bounding box center [508, 169] width 595 height 14
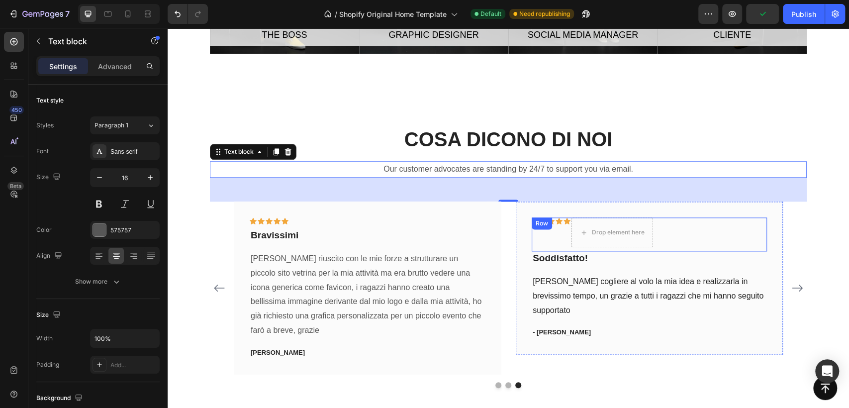
click at [694, 231] on div "Icon Icon Icon Icon Icon Drop element here Row" at bounding box center [649, 234] width 235 height 34
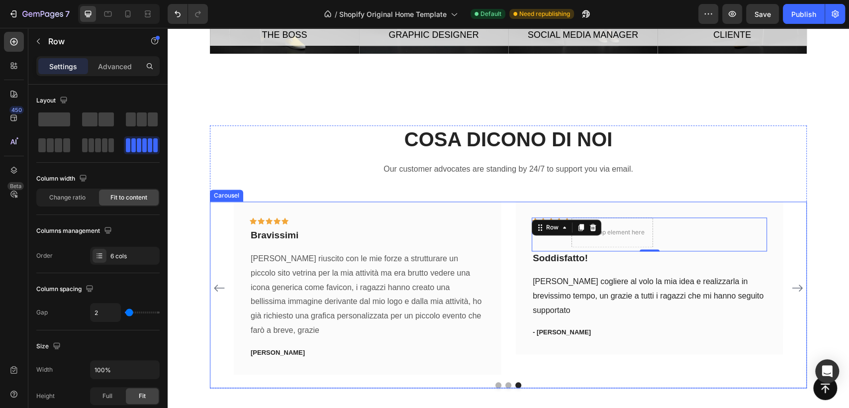
click at [507, 248] on div "Icon Icon Icon Icon Icon Row SONO STATI MERAVIGLIOSI Text block I ragazzi dl te…" at bounding box center [508, 288] width 549 height 173
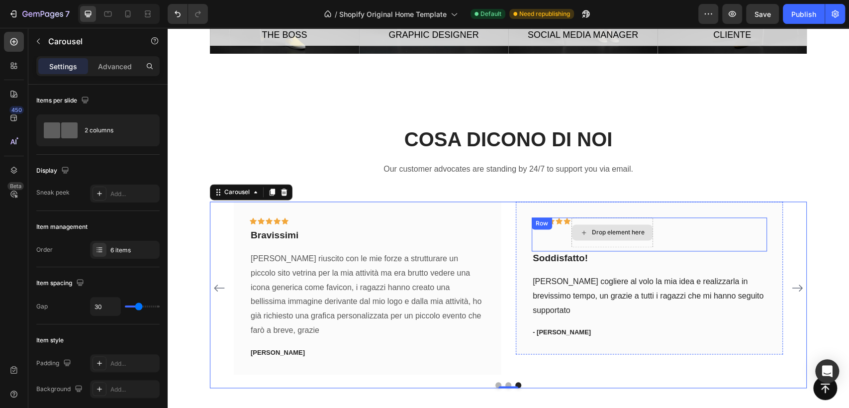
click at [619, 246] on div "Drop element here" at bounding box center [613, 232] width 82 height 30
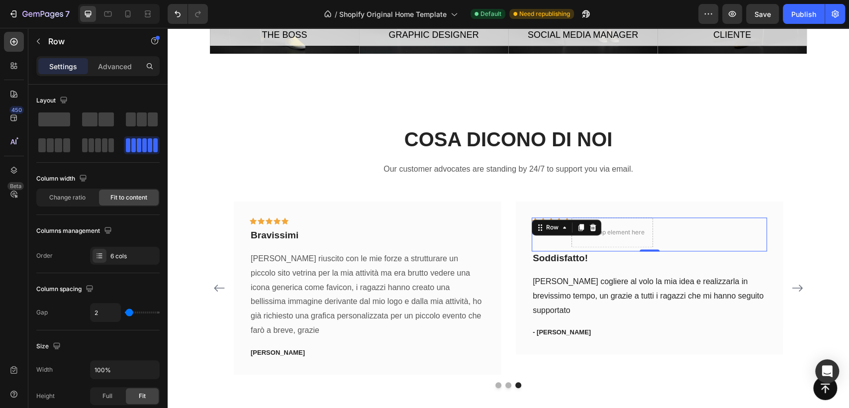
click at [589, 229] on icon at bounding box center [593, 227] width 8 height 8
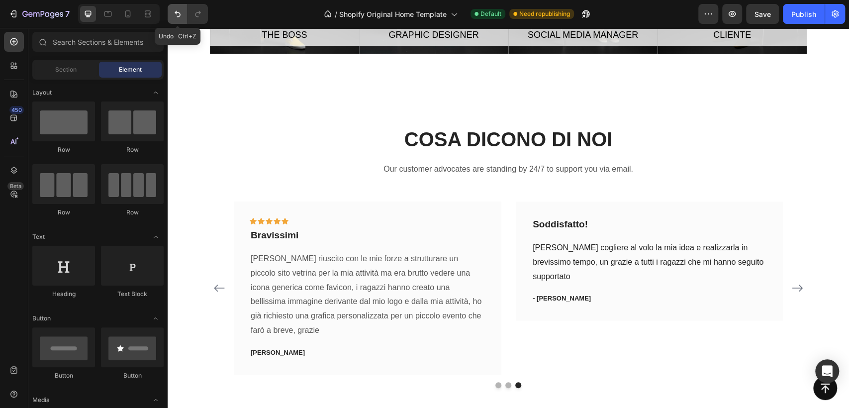
click at [180, 14] on icon "Undo/Redo" at bounding box center [178, 14] width 6 height 6
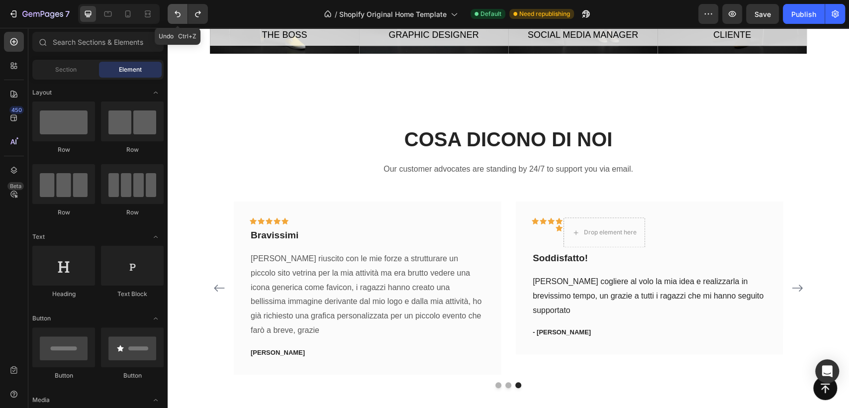
click at [181, 14] on icon "Undo/Redo" at bounding box center [178, 14] width 10 height 10
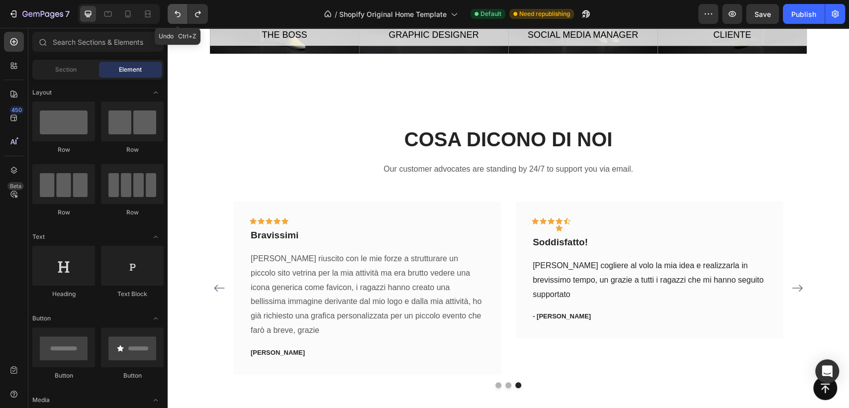
click at [181, 14] on icon "Undo/Redo" at bounding box center [178, 14] width 10 height 10
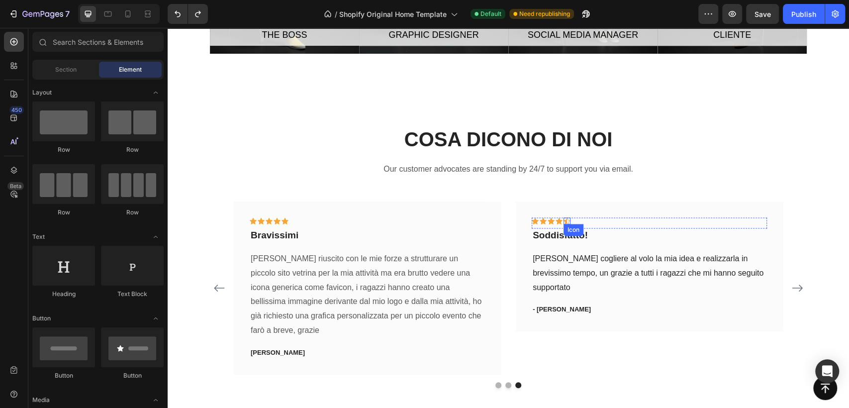
click at [564, 221] on icon at bounding box center [567, 221] width 7 height 6
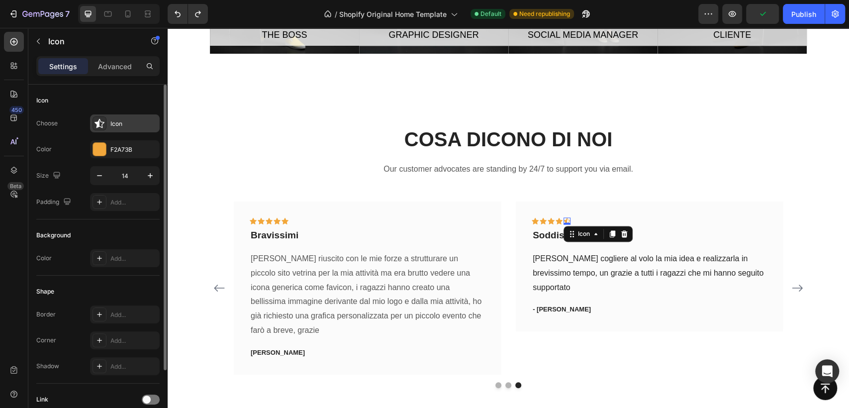
click at [139, 119] on div "Icon" at bounding box center [133, 123] width 47 height 9
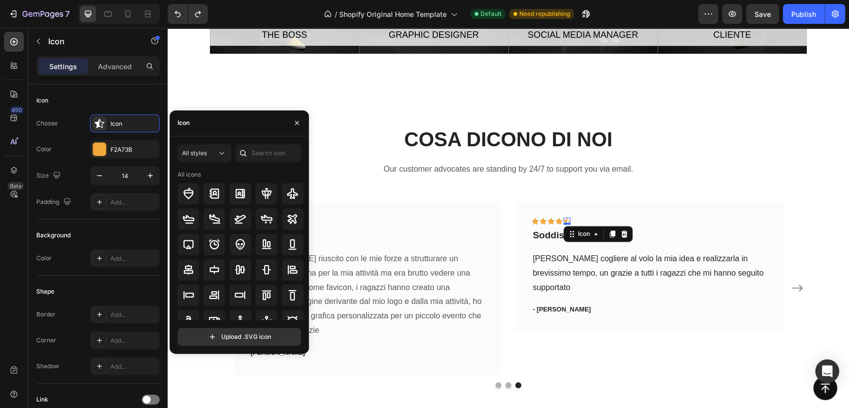
scroll to position [109, 0]
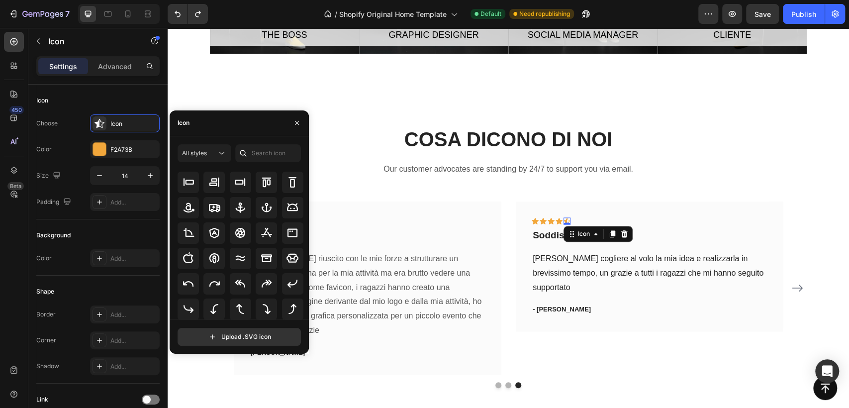
click at [247, 124] on div "Icon" at bounding box center [239, 123] width 139 height 26
click at [196, 124] on div "Icon" at bounding box center [239, 123] width 139 height 26
click at [279, 150] on input "text" at bounding box center [268, 153] width 66 height 18
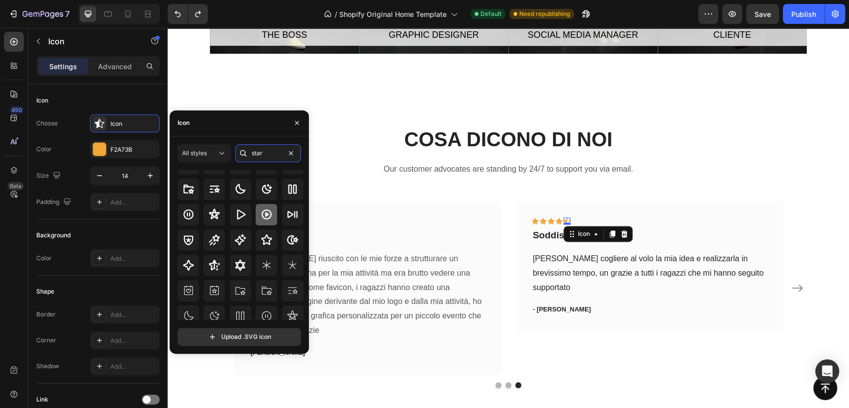
scroll to position [55, 0]
type input "star"
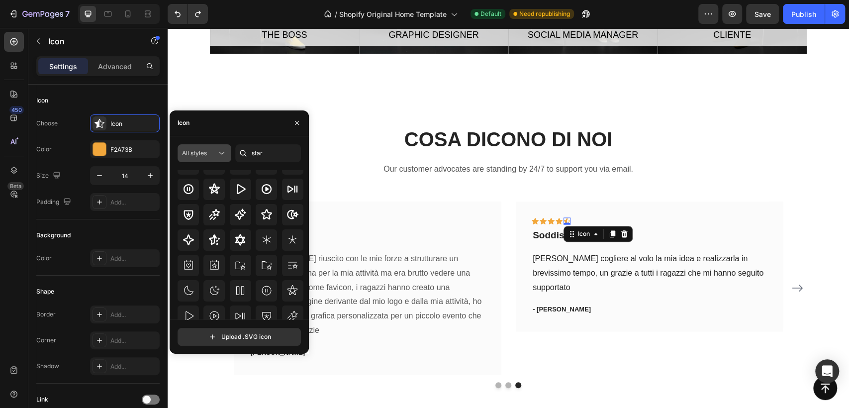
click at [217, 150] on icon at bounding box center [222, 153] width 10 height 10
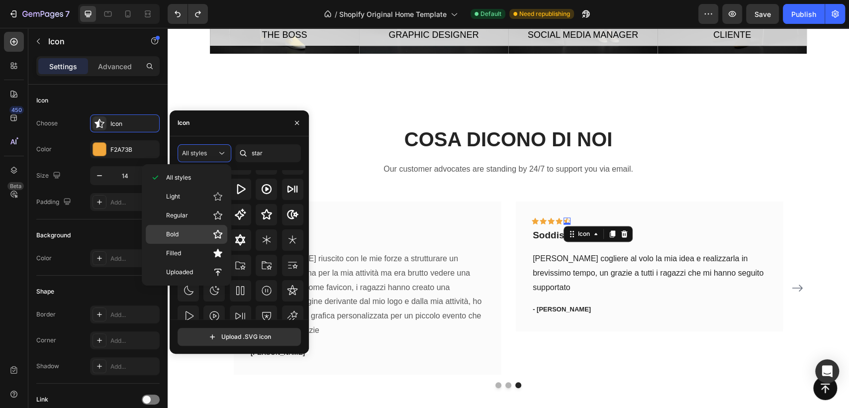
click at [182, 231] on p "Bold" at bounding box center [194, 234] width 57 height 10
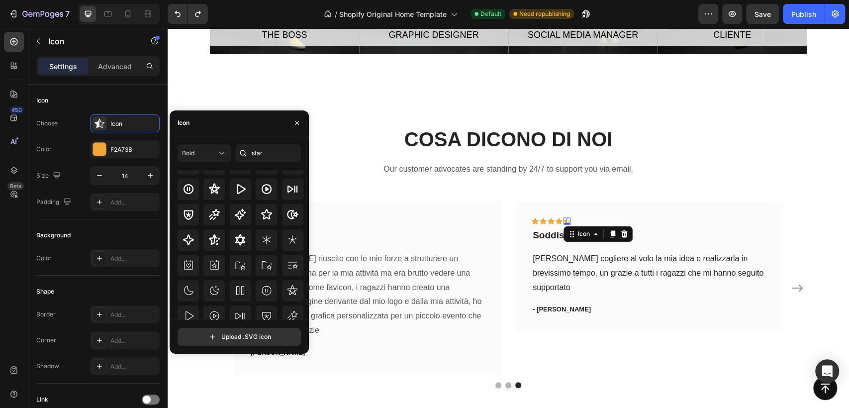
scroll to position [0, 0]
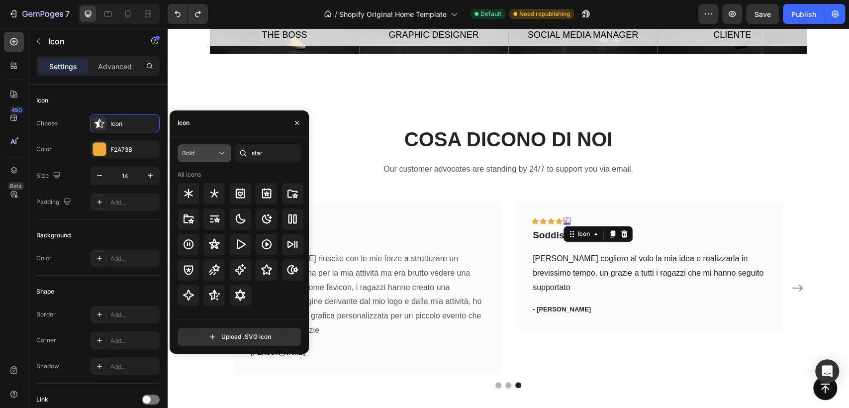
click at [197, 155] on div "Bold" at bounding box center [199, 153] width 35 height 9
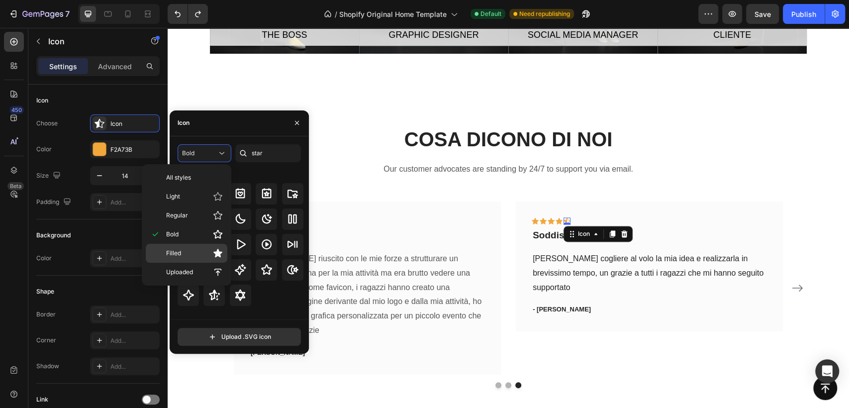
click at [191, 250] on p "Filled" at bounding box center [194, 253] width 57 height 10
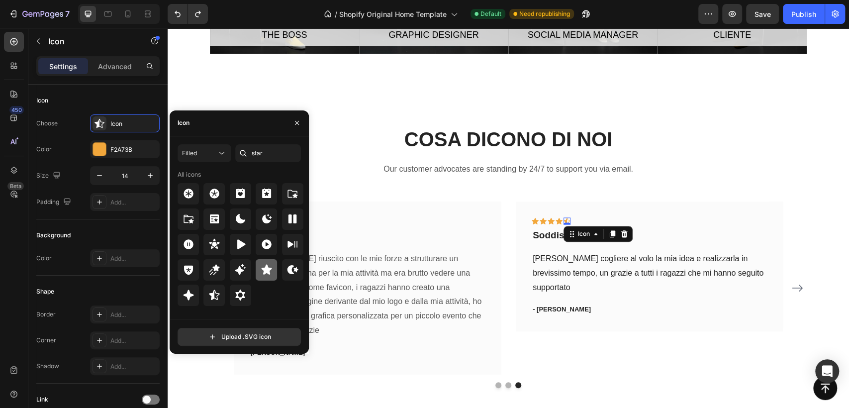
click at [265, 269] on icon at bounding box center [267, 270] width 12 height 12
click at [295, 127] on button "button" at bounding box center [297, 123] width 16 height 16
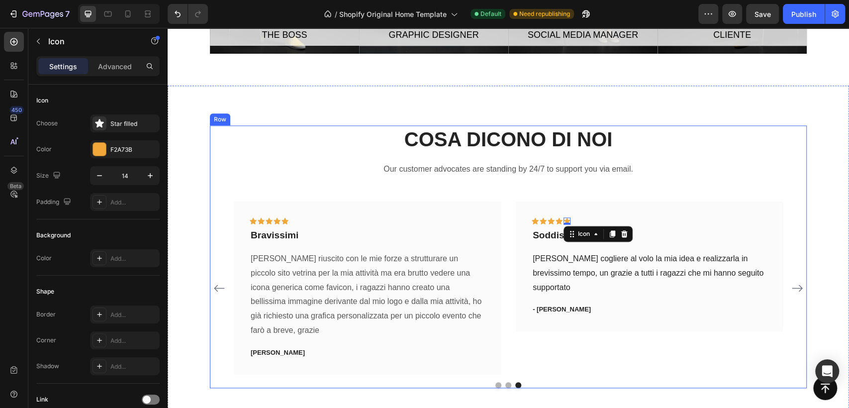
click at [717, 184] on div "COSA DICONO DI NOI Heading Our customer advocates are standing by 24/7 to suppo…" at bounding box center [508, 256] width 597 height 263
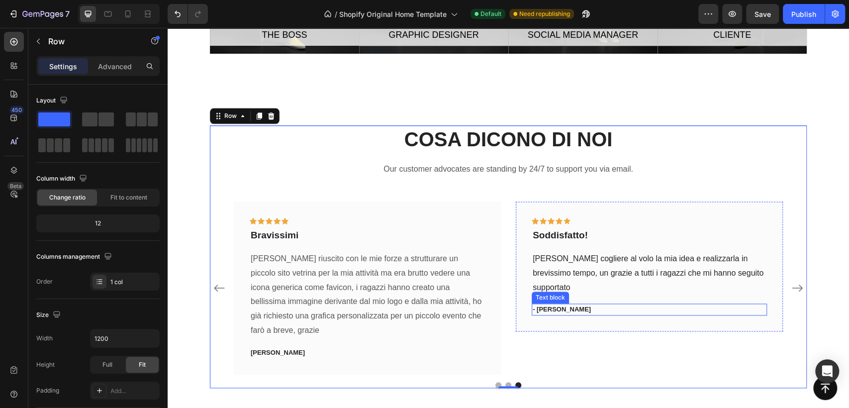
click at [542, 308] on p "- [PERSON_NAME]" at bounding box center [649, 310] width 233 height 10
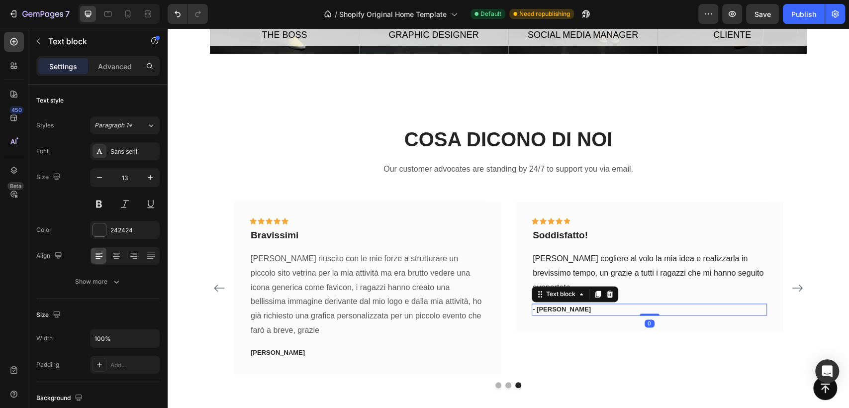
click at [542, 308] on p "- [PERSON_NAME]" at bounding box center [649, 310] width 233 height 10
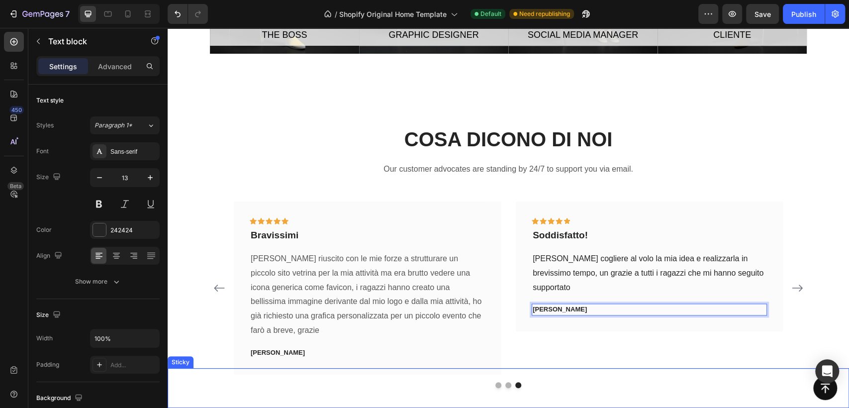
click at [505, 372] on div "Button Sticky" at bounding box center [509, 388] width 682 height 40
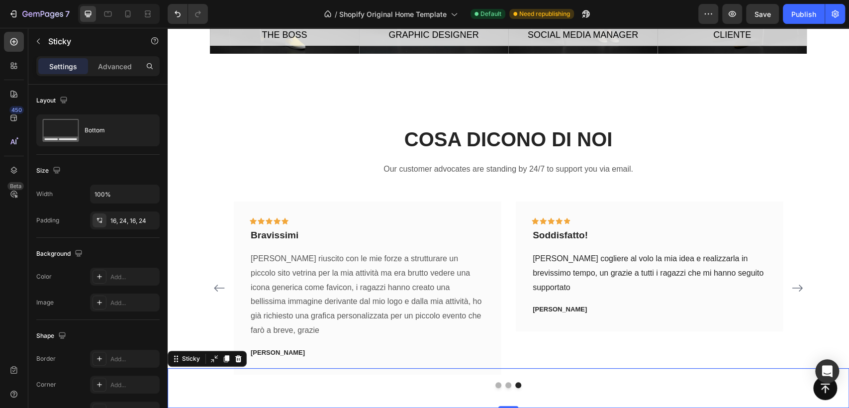
click at [505, 370] on div "Button Sticky 0" at bounding box center [509, 388] width 682 height 40
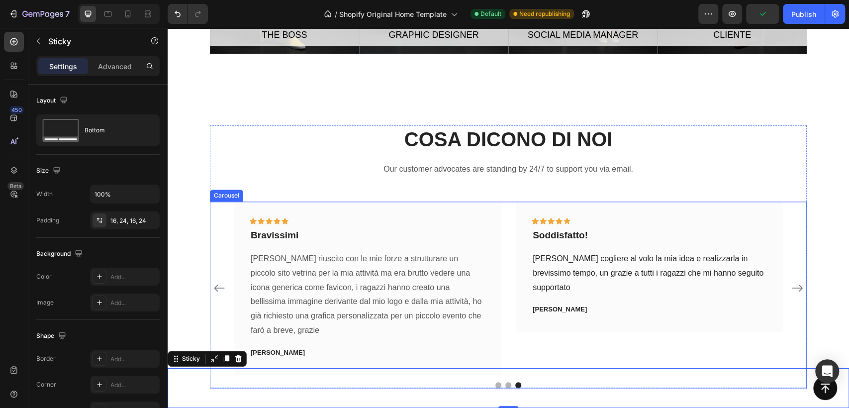
click at [213, 282] on icon "Carousel Back Arrow" at bounding box center [219, 288] width 12 height 12
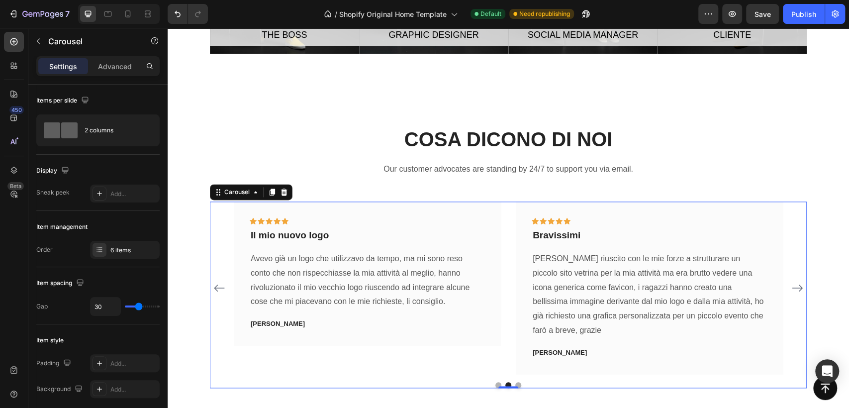
click at [213, 282] on icon "Carousel Back Arrow" at bounding box center [219, 288] width 12 height 12
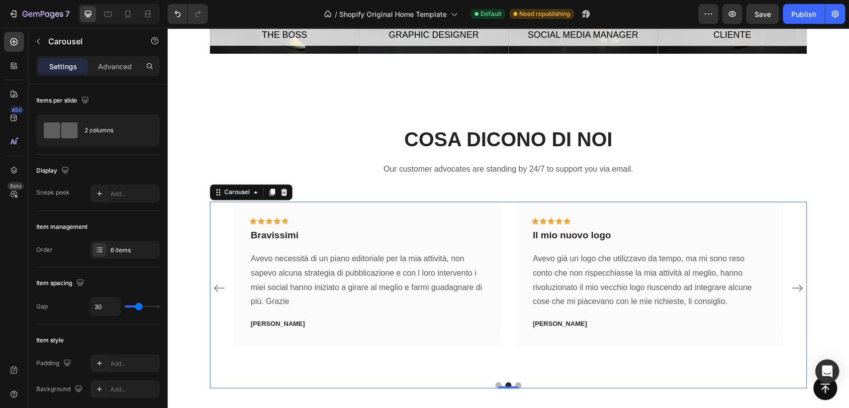
click at [213, 282] on icon "Carousel Back Arrow" at bounding box center [219, 288] width 12 height 12
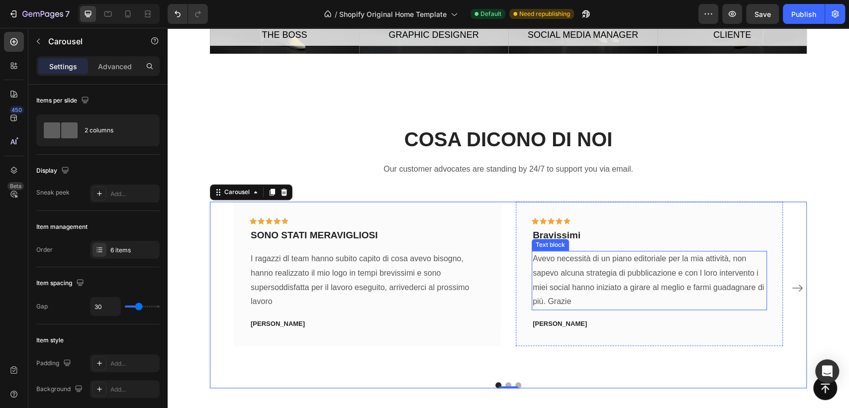
click at [697, 275] on p "Avevo necessità di un piano editoriale per la mia attività, non sapevo alcuna s…" at bounding box center [649, 280] width 233 height 57
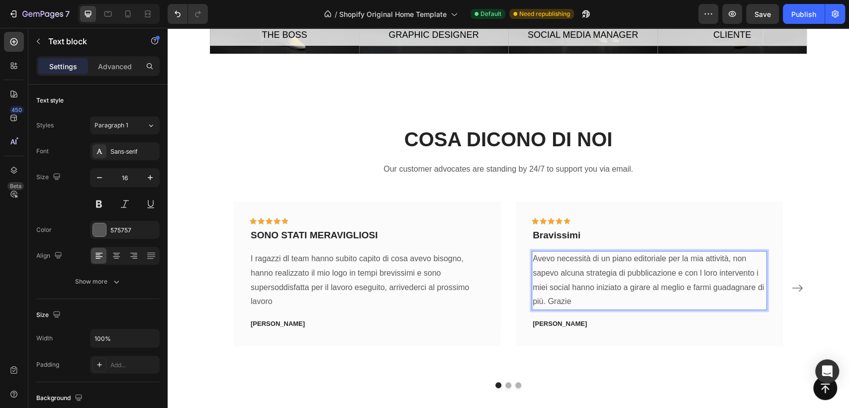
click at [696, 273] on p "Avevo necessità di un piano editoriale per la mia attività, non sapevo alcuna s…" at bounding box center [649, 280] width 233 height 57
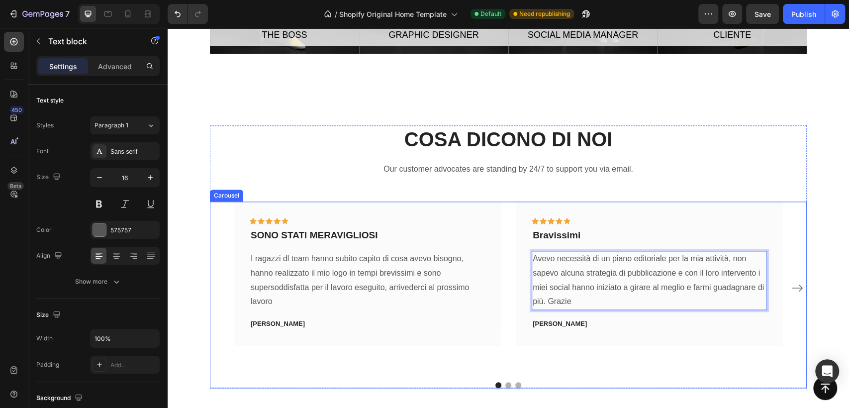
click at [798, 282] on icon "Carousel Next Arrow" at bounding box center [798, 288] width 12 height 12
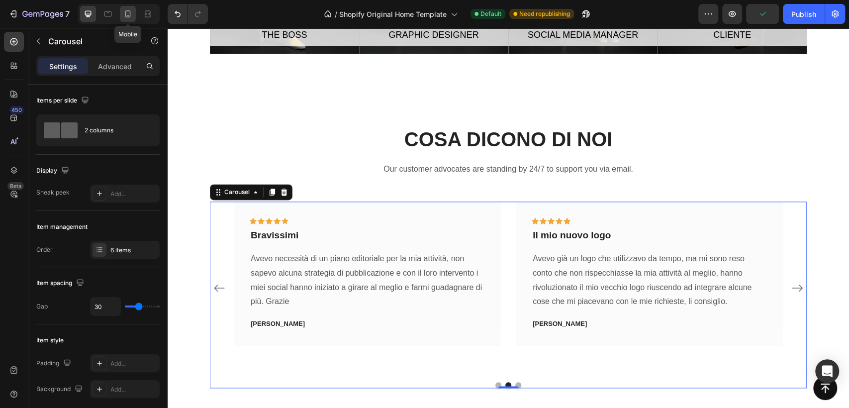
click at [127, 9] on icon at bounding box center [128, 14] width 10 height 10
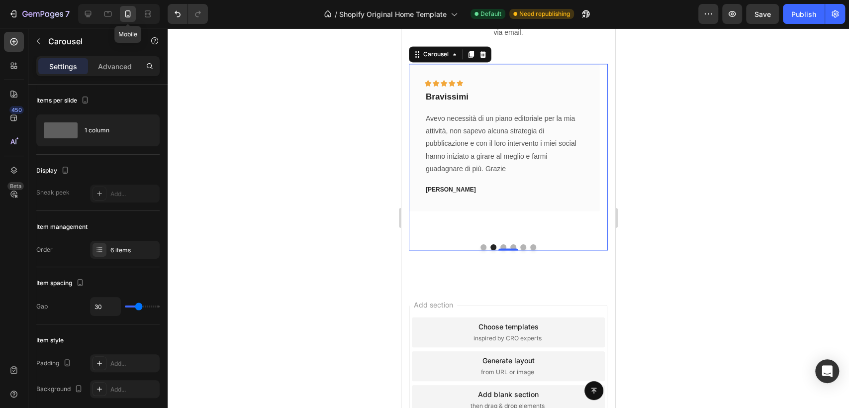
scroll to position [3544, 0]
click at [481, 244] on button "Dot" at bounding box center [484, 247] width 6 height 6
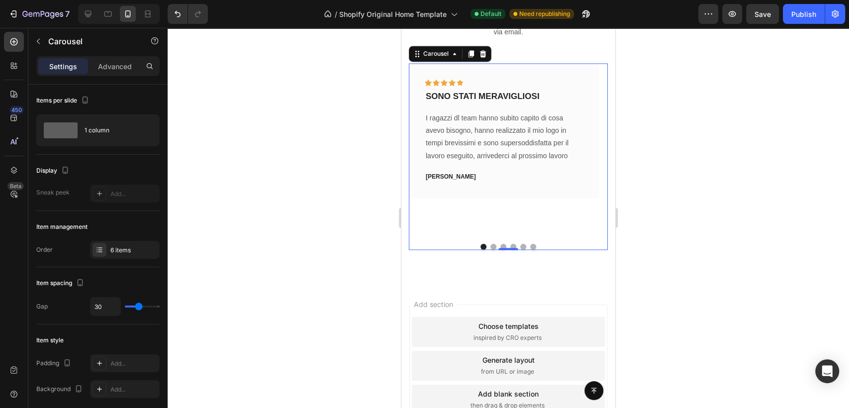
click at [501, 244] on button "Dot" at bounding box center [504, 247] width 6 height 6
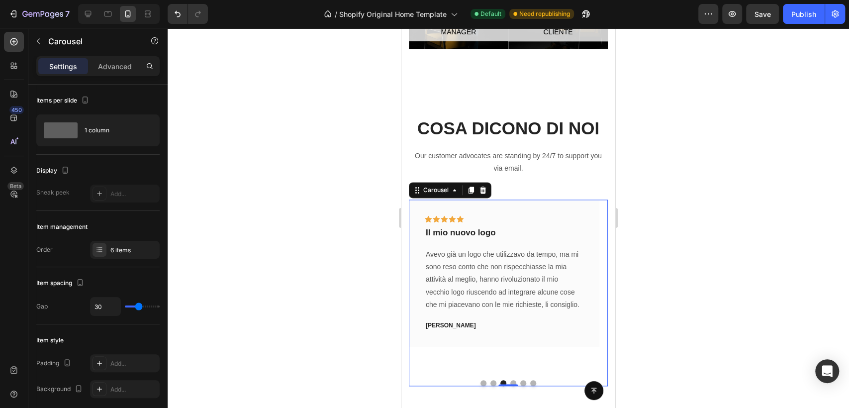
scroll to position [3386, 0]
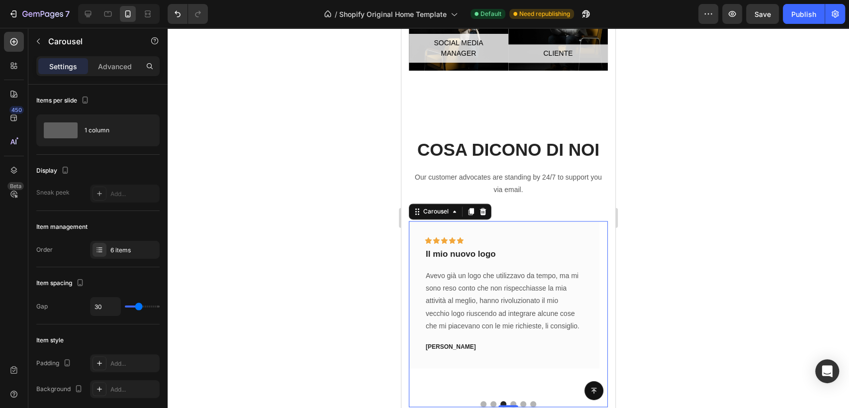
click at [76, 11] on div at bounding box center [117, 14] width 86 height 20
click at [89, 14] on icon at bounding box center [88, 14] width 10 height 10
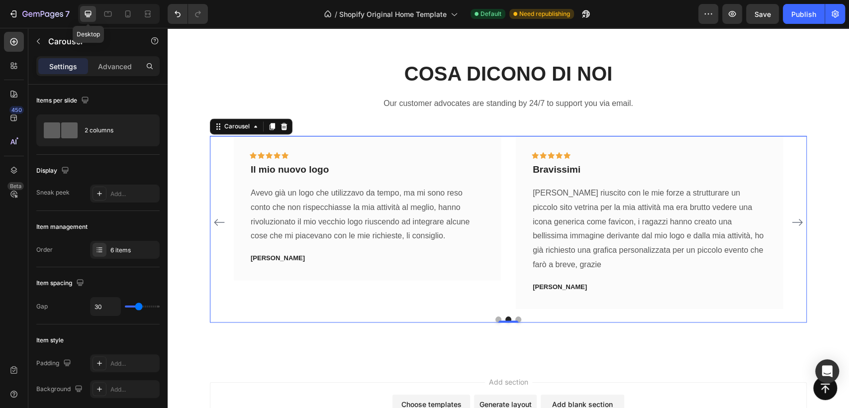
scroll to position [3492, 0]
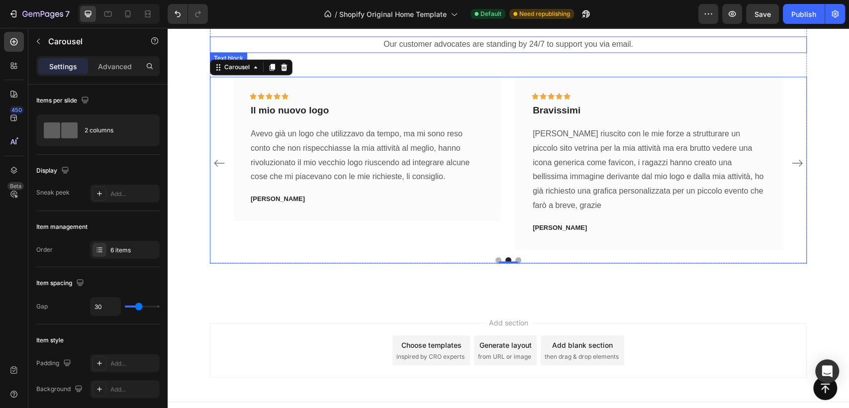
click at [524, 42] on p "Our customer advocates are standing by 24/7 to support you via email." at bounding box center [508, 44] width 595 height 14
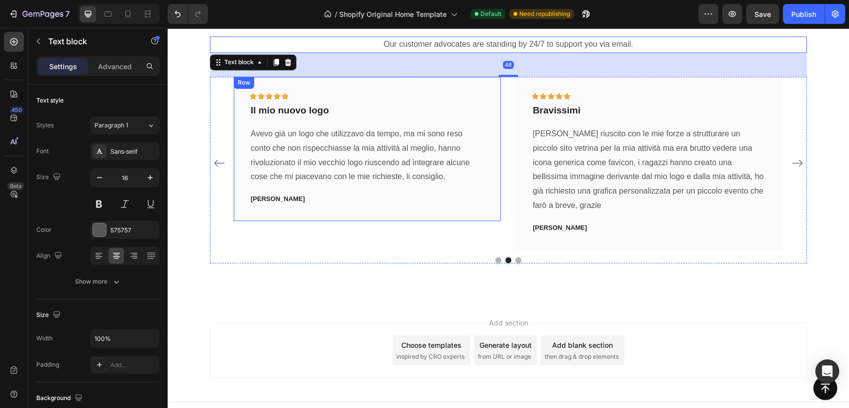
scroll to position [3216, 0]
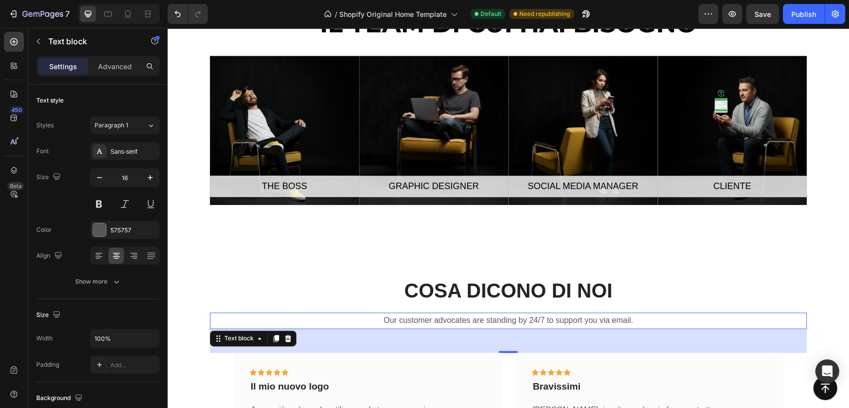
click at [481, 322] on p "Our customer advocates are standing by 24/7 to support you via email." at bounding box center [508, 321] width 595 height 14
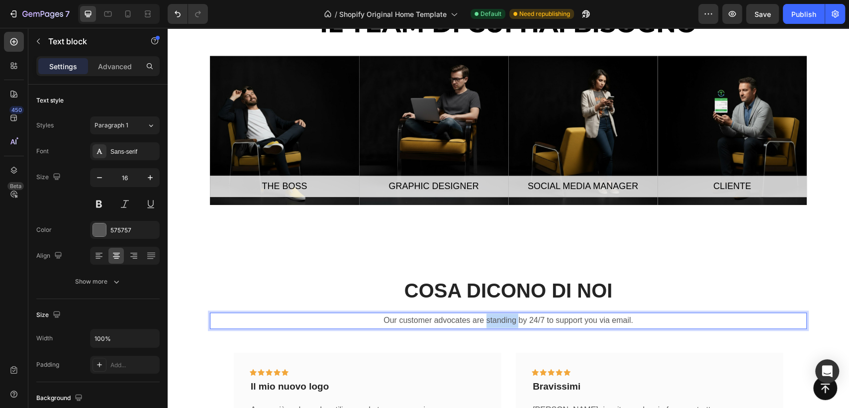
click at [481, 322] on p "Our customer advocates are standing by 24/7 to support you via email." at bounding box center [508, 321] width 595 height 14
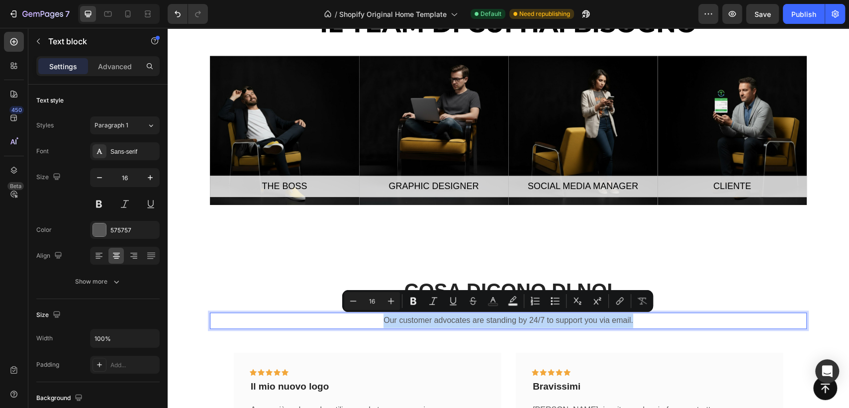
click at [481, 322] on p "Our customer advocates are standing by 24/7 to support you via email." at bounding box center [508, 321] width 595 height 14
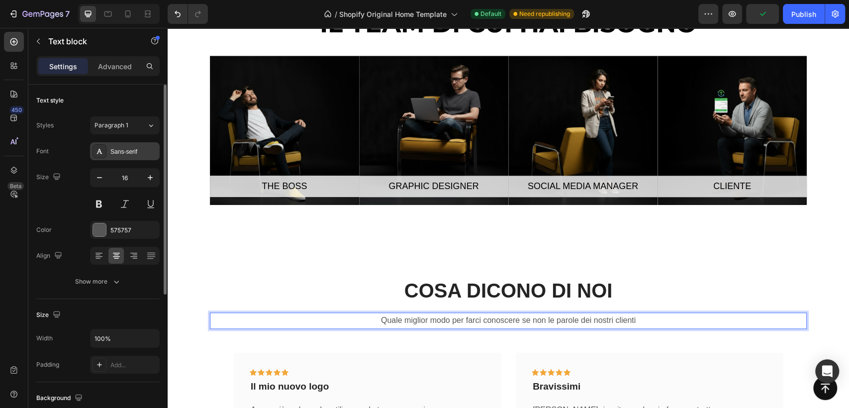
click at [126, 154] on div "Sans-serif" at bounding box center [133, 151] width 47 height 9
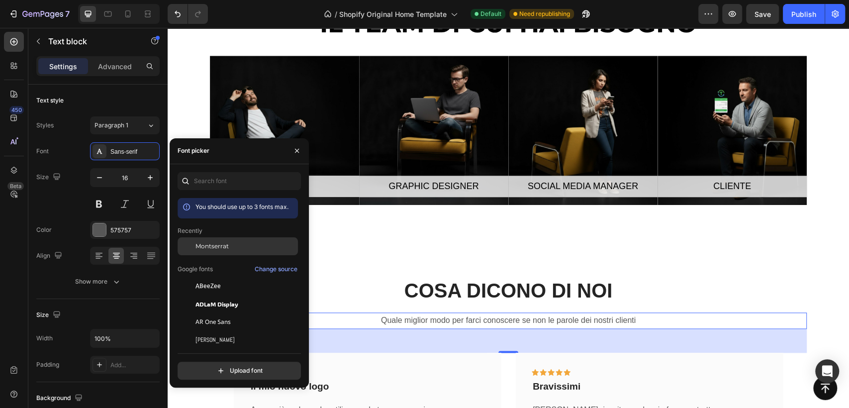
drag, startPoint x: 224, startPoint y: 249, endPoint x: 259, endPoint y: 253, distance: 35.0
click at [224, 249] on span "Montserrat" at bounding box center [212, 246] width 33 height 9
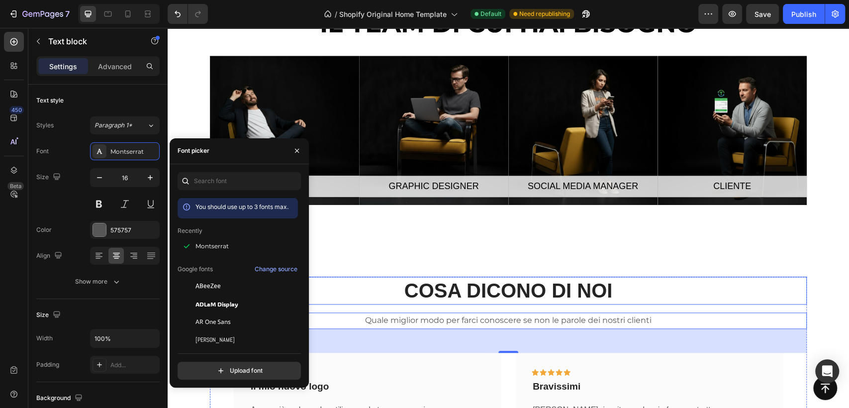
click at [506, 293] on p "COSA DICONO DI NOI" at bounding box center [508, 291] width 595 height 26
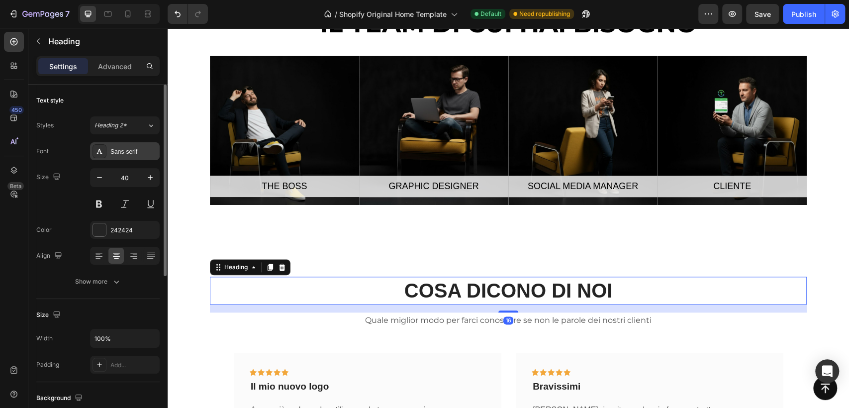
click at [128, 148] on div "Sans-serif" at bounding box center [133, 151] width 47 height 9
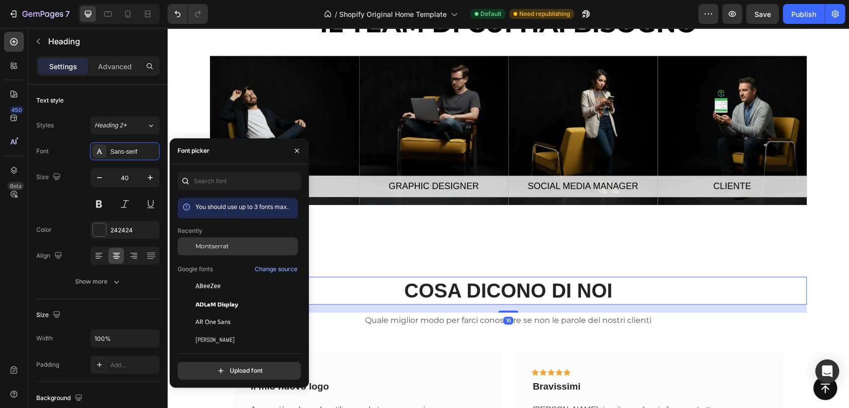
click at [236, 242] on div "Montserrat" at bounding box center [246, 246] width 101 height 9
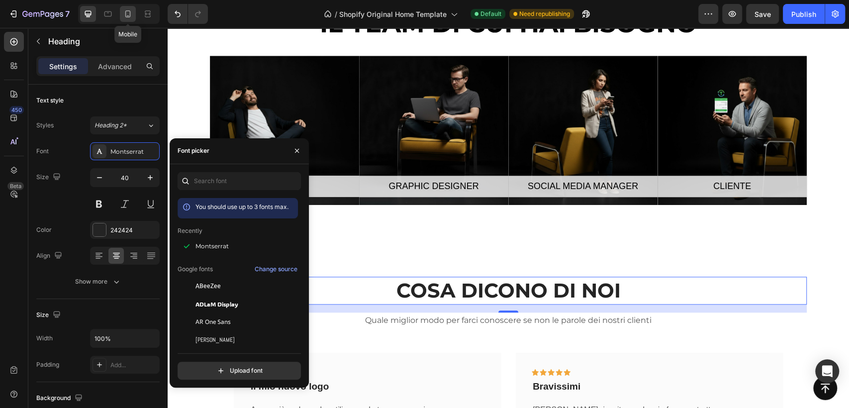
click at [126, 12] on icon at bounding box center [128, 14] width 10 height 10
type input "35"
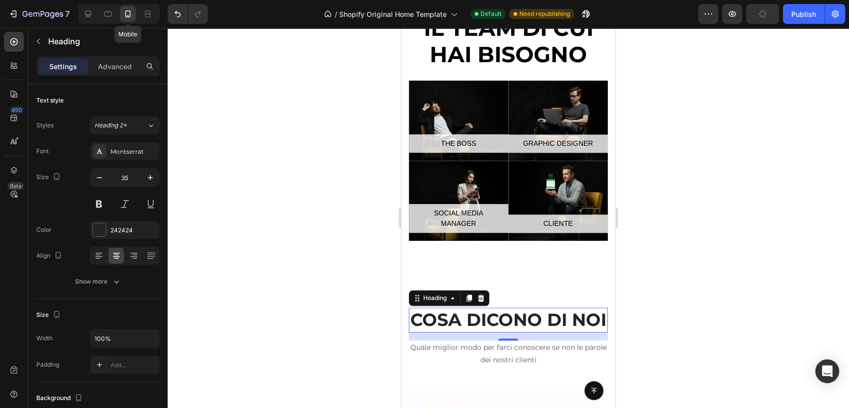
scroll to position [3460, 0]
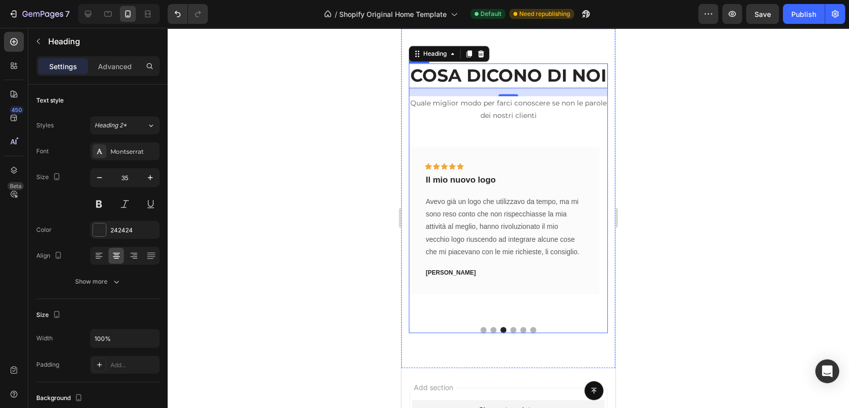
click at [526, 156] on div "COSA DICONO DI NOI Heading 16 Quale miglior modo per farci conoscere se non le …" at bounding box center [508, 198] width 199 height 270
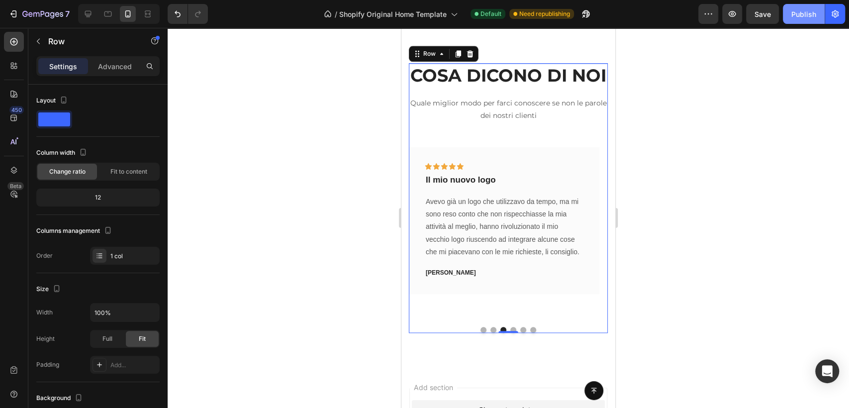
click at [796, 15] on div "Publish" at bounding box center [804, 14] width 25 height 10
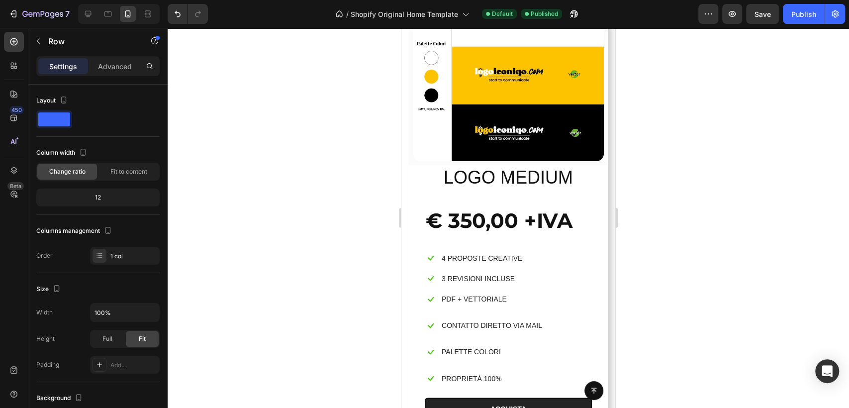
scroll to position [779, 0]
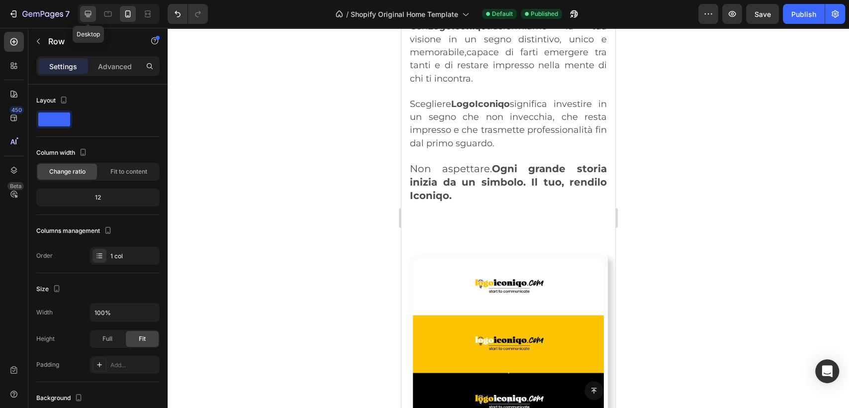
click at [87, 17] on icon at bounding box center [88, 14] width 6 height 6
type input "1200"
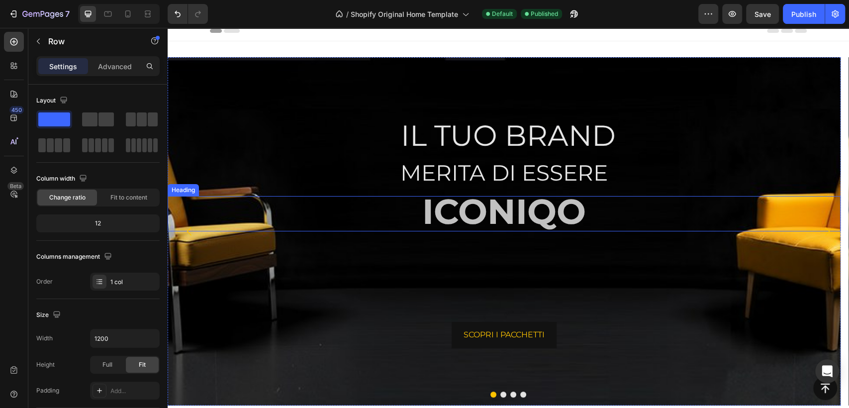
scroll to position [283, 0]
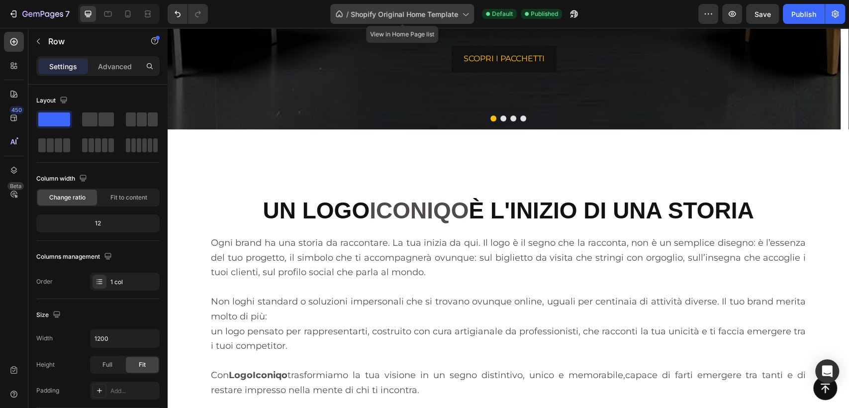
click at [463, 13] on icon at bounding box center [465, 14] width 10 height 10
